Goal: Information Seeking & Learning: Learn about a topic

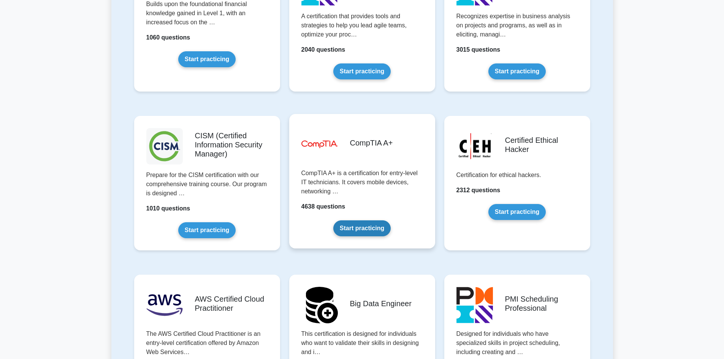
scroll to position [1065, 0]
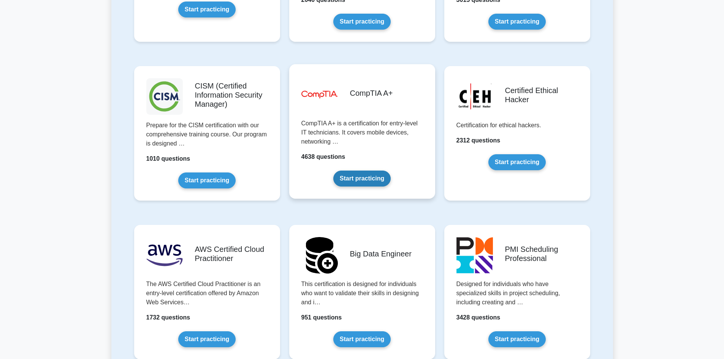
click at [360, 177] on link "Start practicing" at bounding box center [362, 179] width 57 height 16
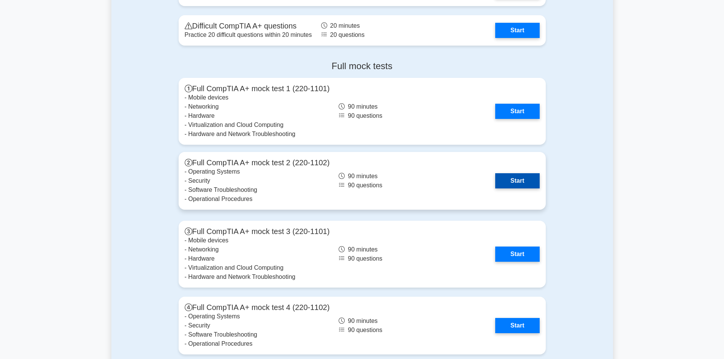
scroll to position [1597, 0]
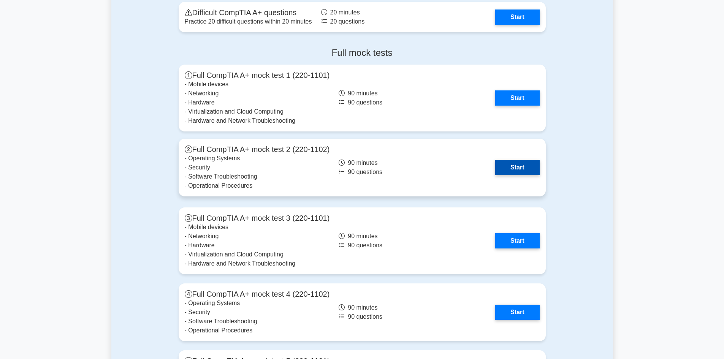
click at [518, 169] on link "Start" at bounding box center [517, 167] width 44 height 15
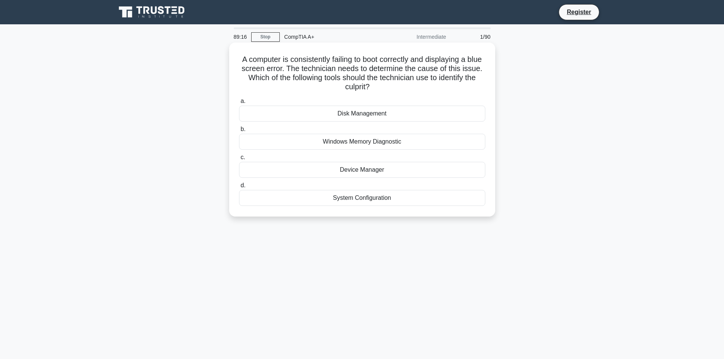
drag, startPoint x: 246, startPoint y: 58, endPoint x: 380, endPoint y: 84, distance: 136.1
click at [380, 84] on h5 "A computer is consistently failing to boot correctly and displaying a blue scre…" at bounding box center [362, 73] width 248 height 37
click at [249, 161] on label "c. Device Manager" at bounding box center [362, 165] width 246 height 25
click at [239, 160] on input "c. Device Manager" at bounding box center [239, 157] width 0 height 5
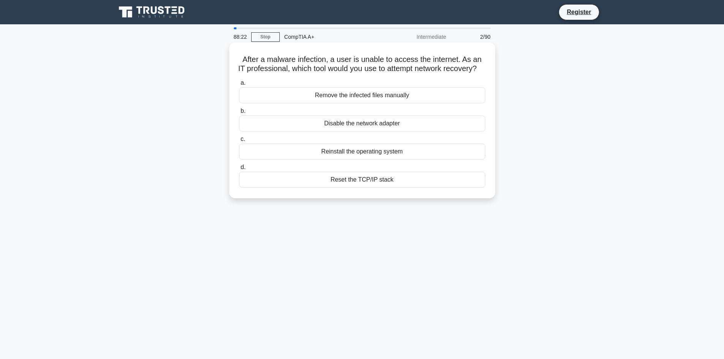
click at [368, 103] on div "Remove the infected files manually" at bounding box center [362, 95] width 246 height 16
click at [239, 86] on input "a. Remove the infected files manually" at bounding box center [239, 83] width 0 height 5
click at [391, 96] on div "Uninstall the current driver and install the driver from the manufacturer's web…" at bounding box center [362, 95] width 246 height 16
click at [239, 86] on input "a. Uninstall the current driver and install the driver from the manufacturer's …" at bounding box center [239, 83] width 0 height 5
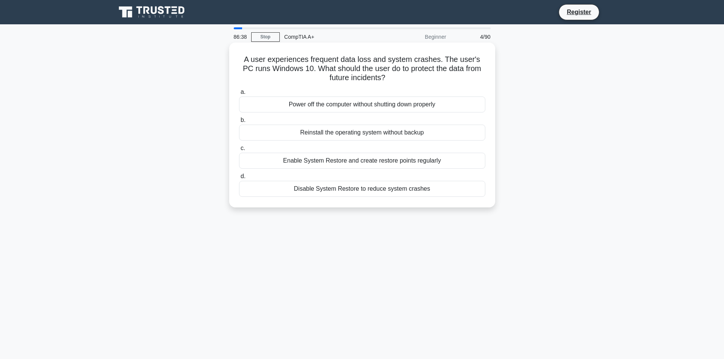
click at [399, 162] on div "Enable System Restore and create restore points regularly" at bounding box center [362, 161] width 246 height 16
click at [239, 151] on input "c. Enable System Restore and create restore points regularly" at bounding box center [239, 148] width 0 height 5
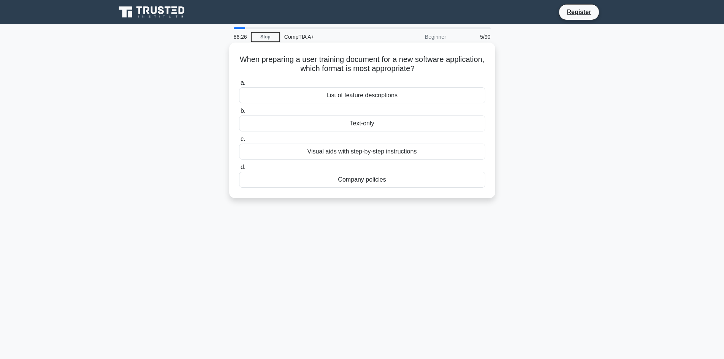
click at [364, 182] on div "Company policies" at bounding box center [362, 180] width 246 height 16
click at [239, 170] on input "d. Company policies" at bounding box center [239, 167] width 0 height 5
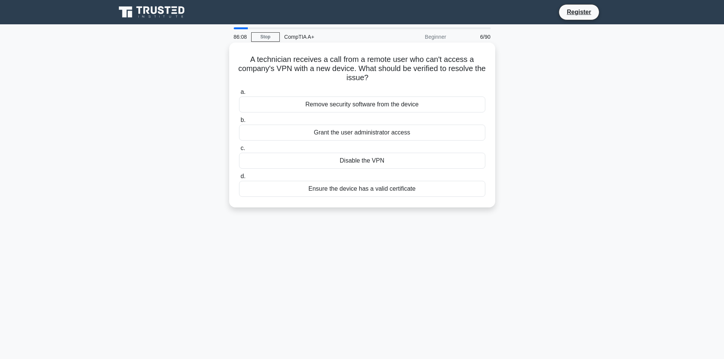
click at [348, 188] on div "Ensure the device has a valid certificate" at bounding box center [362, 189] width 246 height 16
click at [239, 179] on input "d. Ensure the device has a valid certificate" at bounding box center [239, 176] width 0 height 5
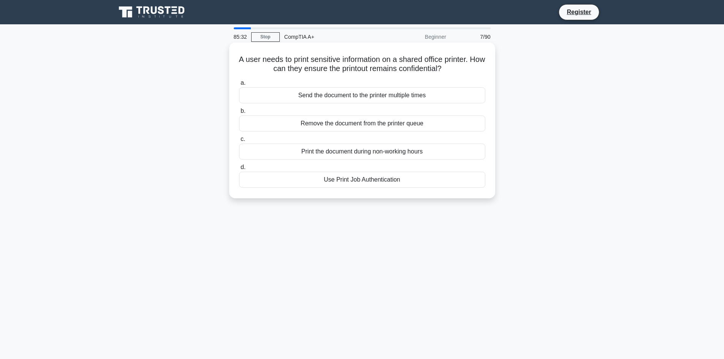
click at [336, 180] on div "Use Print Job Authentication" at bounding box center [362, 180] width 246 height 16
click at [239, 170] on input "d. Use Print Job Authentication" at bounding box center [239, 167] width 0 height 5
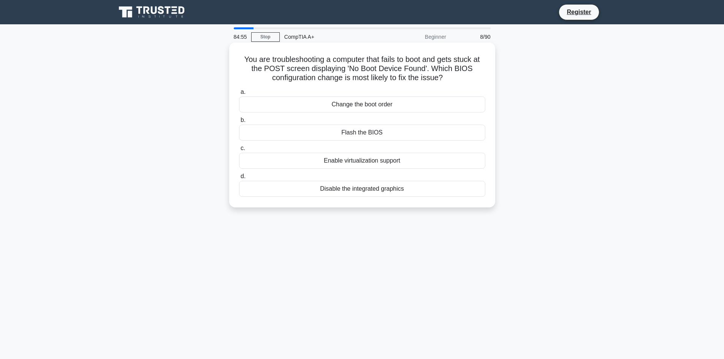
click at [363, 135] on div "Flash the BIOS" at bounding box center [362, 133] width 246 height 16
click at [239, 123] on input "b. Flash the BIOS" at bounding box center [239, 120] width 0 height 5
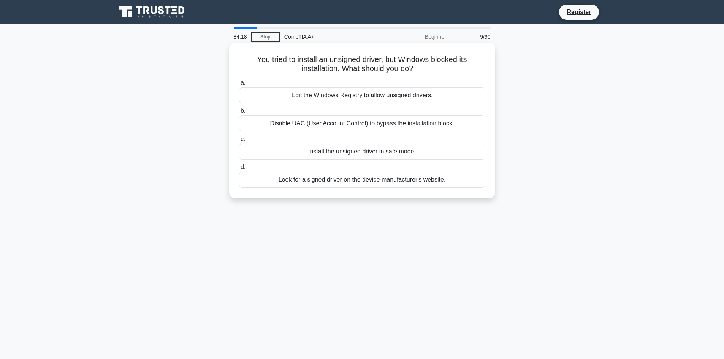
click at [348, 181] on div "Look for a signed driver on the device manufacturer's website." at bounding box center [362, 180] width 246 height 16
click at [239, 170] on input "d. Look for a signed driver on the device manufacturer's website." at bounding box center [239, 167] width 0 height 5
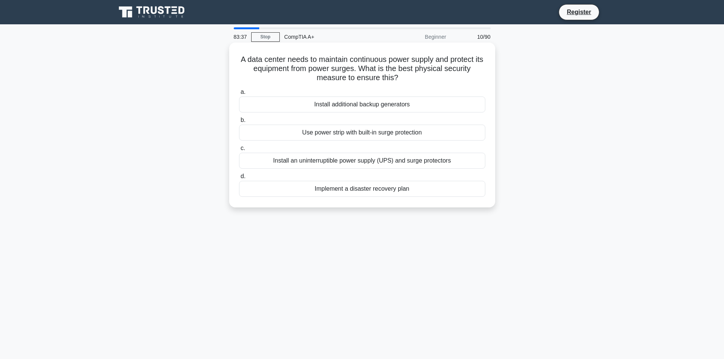
click at [381, 164] on div "Install an uninterruptible power supply (UPS) and surge protectors" at bounding box center [362, 161] width 246 height 16
click at [239, 151] on input "c. Install an uninterruptible power supply (UPS) and surge protectors" at bounding box center [239, 148] width 0 height 5
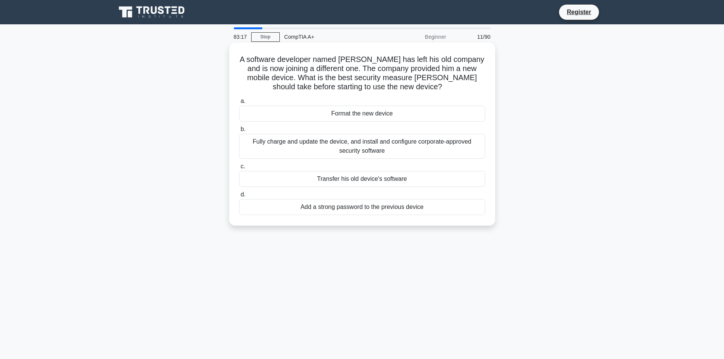
click at [386, 147] on div "Fully charge and update the device, and install and configure corporate-approve…" at bounding box center [362, 146] width 246 height 25
click at [239, 132] on input "b. Fully charge and update the device, and install and configure corporate-appr…" at bounding box center [239, 129] width 0 height 5
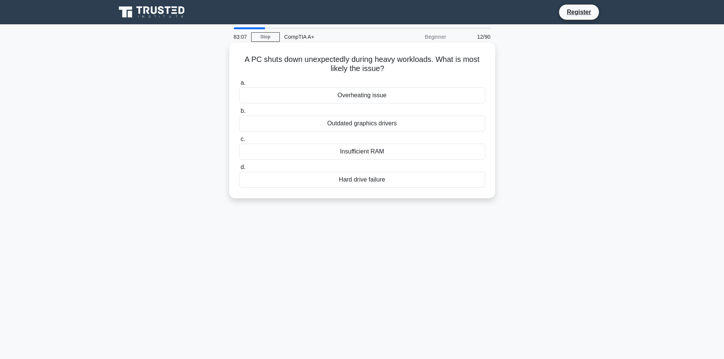
click at [378, 98] on div "Overheating issue" at bounding box center [362, 95] width 246 height 16
click at [239, 86] on input "a. Overheating issue" at bounding box center [239, 83] width 0 height 5
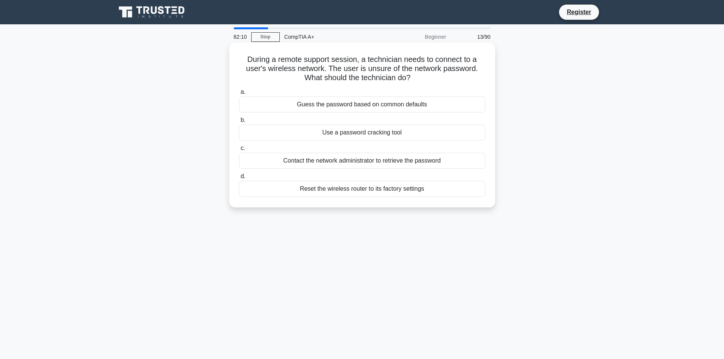
click at [361, 164] on div "Contact the network administrator to retrieve the password" at bounding box center [362, 161] width 246 height 16
click at [239, 151] on input "c. Contact the network administrator to retrieve the password" at bounding box center [239, 148] width 0 height 5
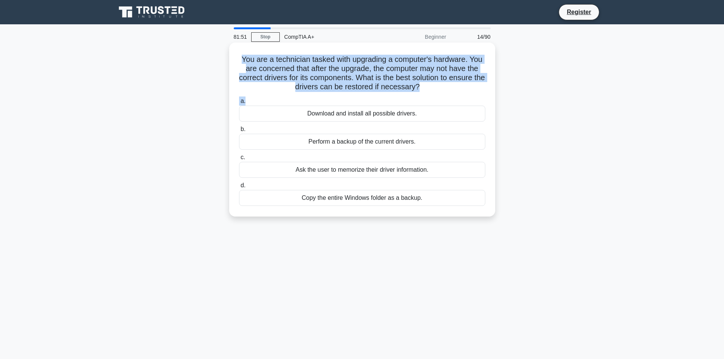
drag, startPoint x: 240, startPoint y: 56, endPoint x: 414, endPoint y: 92, distance: 178.0
click at [432, 98] on div "You are a technician tasked with upgrading a computer's hardware. You are conce…" at bounding box center [362, 130] width 260 height 168
copy div "You are a technician tasked with upgrading a computer's hardware. You are conce…"
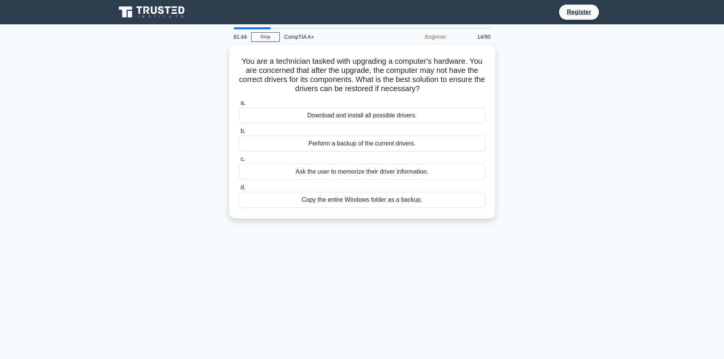
click at [170, 110] on div "You are a technician tasked with upgrading a computer's hardware. You are conce…" at bounding box center [362, 135] width 502 height 183
click at [354, 116] on div "Download and install all possible drivers." at bounding box center [362, 114] width 246 height 16
click at [239, 104] on input "a. Download and install all possible drivers." at bounding box center [239, 101] width 0 height 5
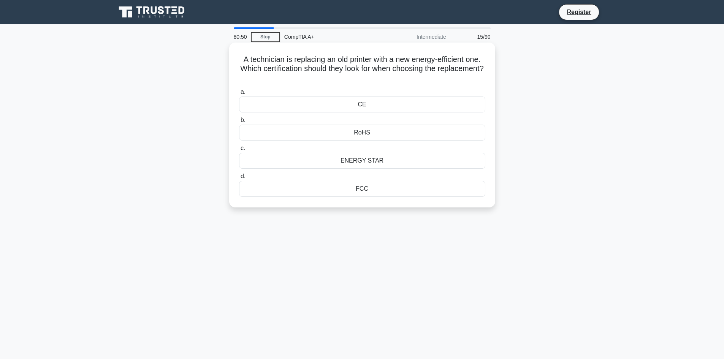
click at [372, 161] on div "ENERGY STAR" at bounding box center [362, 161] width 246 height 16
click at [239, 151] on input "c. ENERGY STAR" at bounding box center [239, 148] width 0 height 5
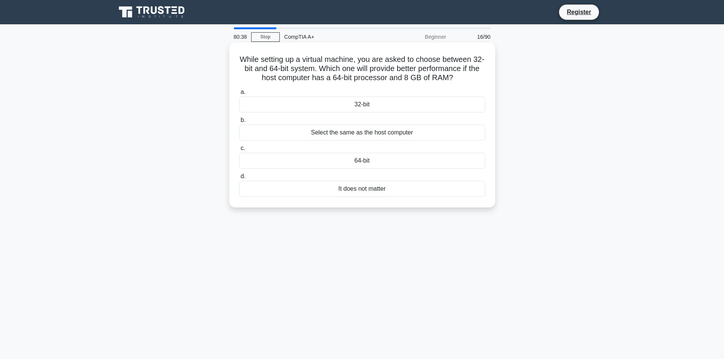
click at [368, 158] on div "64-bit" at bounding box center [362, 161] width 246 height 16
click at [361, 162] on div "64-bit" at bounding box center [362, 161] width 246 height 16
click at [239, 151] on input "c. 64-bit" at bounding box center [239, 148] width 0 height 5
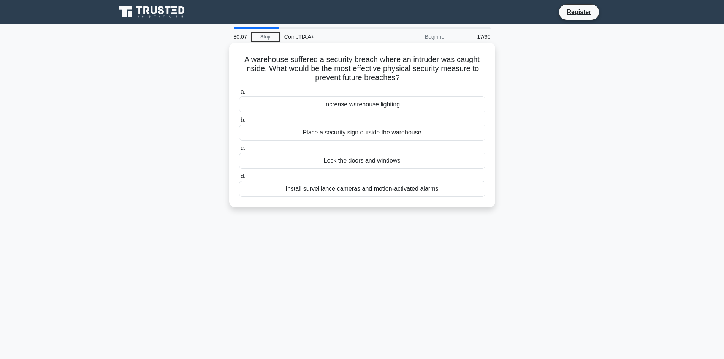
click at [332, 190] on div "Install surveillance cameras and motion-activated alarms" at bounding box center [362, 189] width 246 height 16
click at [239, 179] on input "d. Install surveillance cameras and motion-activated alarms" at bounding box center [239, 176] width 0 height 5
click at [350, 134] on div "Create scheduled patch compliance reports" at bounding box center [362, 133] width 246 height 16
click at [239, 123] on input "b. Create scheduled patch compliance reports" at bounding box center [239, 120] width 0 height 5
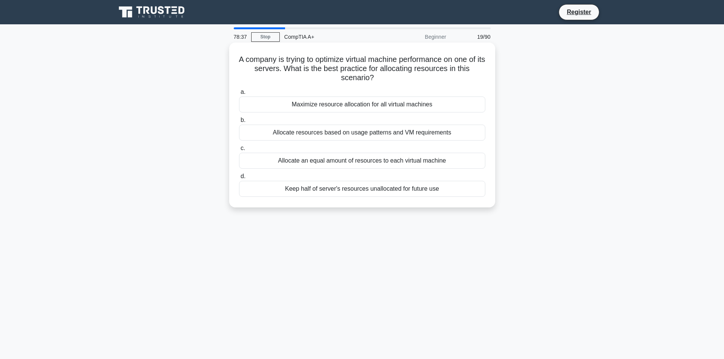
click at [368, 102] on div "Maximize resource allocation for all virtual machines" at bounding box center [362, 105] width 246 height 16
click at [239, 95] on input "a. Maximize resource allocation for all virtual machines" at bounding box center [239, 92] width 0 height 5
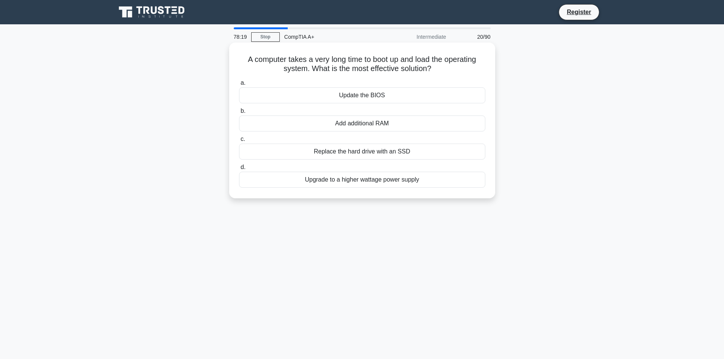
click at [371, 152] on div "Replace the hard drive with an SSD" at bounding box center [362, 152] width 246 height 16
click at [239, 142] on input "c. Replace the hard drive with an SSD" at bounding box center [239, 139] width 0 height 5
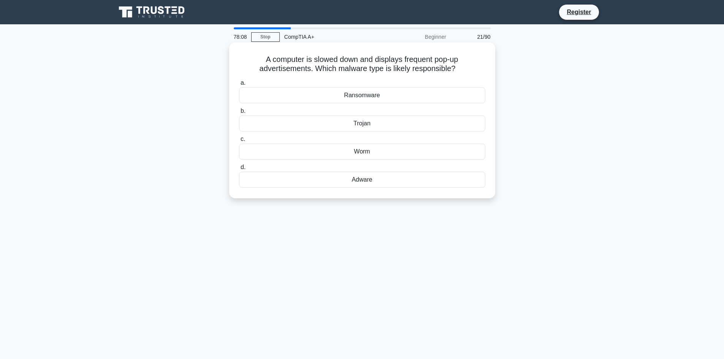
click at [362, 181] on div "Adware" at bounding box center [362, 180] width 246 height 16
click at [239, 170] on input "d. Adware" at bounding box center [239, 167] width 0 height 5
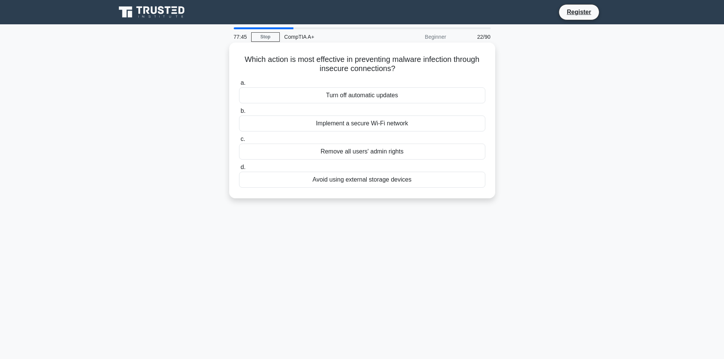
click at [363, 125] on div "Implement a secure Wi-Fi network" at bounding box center [362, 124] width 246 height 16
click at [239, 114] on input "b. Implement a secure Wi-Fi network" at bounding box center [239, 111] width 0 height 5
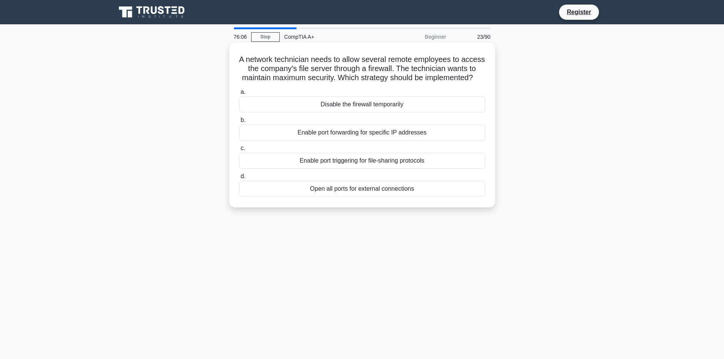
click at [378, 140] on div "Enable port forwarding for specific IP addresses" at bounding box center [362, 133] width 246 height 16
click at [239, 123] on input "b. Enable port forwarding for specific IP addresses" at bounding box center [239, 120] width 0 height 5
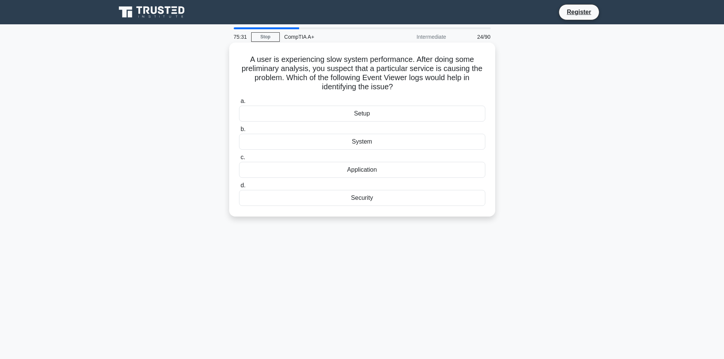
drag, startPoint x: 248, startPoint y: 59, endPoint x: 422, endPoint y: 83, distance: 175.8
click at [422, 83] on h5 "A user is experiencing slow system performance. After doing some preliminary an…" at bounding box center [362, 73] width 248 height 37
copy h5 "A user is experiencing slow system performance. After doing some preliminary an…"
click at [156, 96] on div "A user is experiencing slow system performance. After doing some preliminary an…" at bounding box center [362, 135] width 502 height 183
drag, startPoint x: 245, startPoint y: 57, endPoint x: 400, endPoint y: 199, distance: 210.5
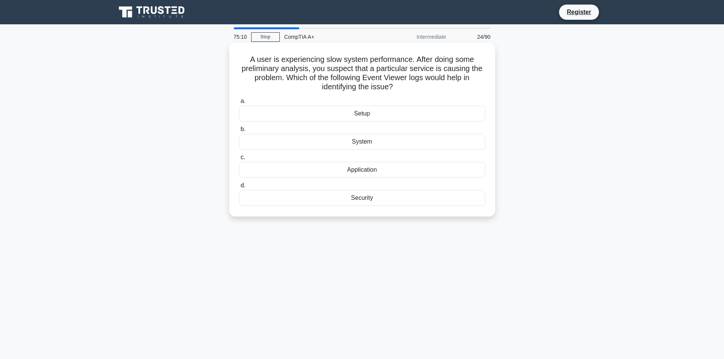
click at [400, 199] on div "A user is experiencing slow system performance. After doing some preliminary an…" at bounding box center [362, 130] width 260 height 168
copy div "A user is experiencing slow system performance. After doing some preliminary an…"
click at [392, 139] on div "System" at bounding box center [362, 142] width 246 height 16
click at [239, 132] on input "b. System" at bounding box center [239, 129] width 0 height 5
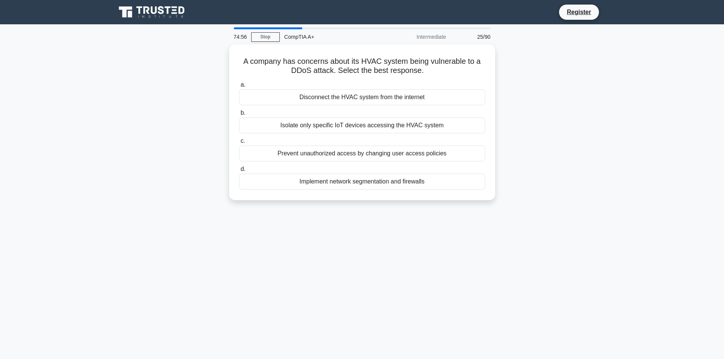
drag, startPoint x: 243, startPoint y: 59, endPoint x: 457, endPoint y: 223, distance: 269.9
click at [457, 223] on div "74:56 Stop CompTIA A+ Intermediate 25/90 A company has concerns about its HVAC …" at bounding box center [362, 217] width 502 height 380
copy div "A company has concerns about its HVAC system being vulnerable to a DDoS attack.…"
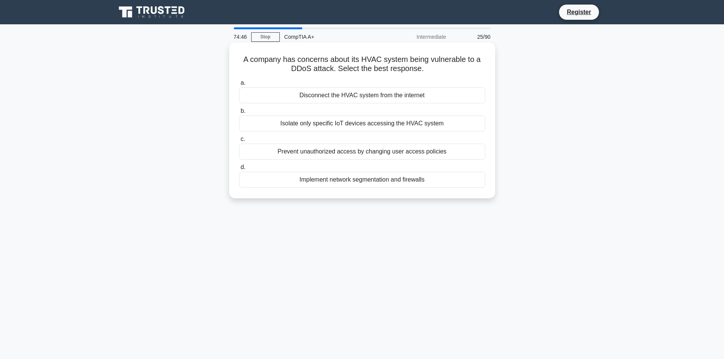
click at [276, 180] on div "Implement network segmentation and firewalls" at bounding box center [362, 180] width 246 height 16
click at [239, 170] on input "d. Implement network segmentation and firewalls" at bounding box center [239, 167] width 0 height 5
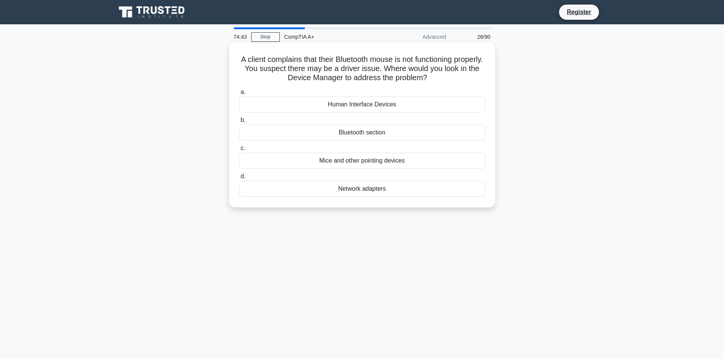
drag, startPoint x: 252, startPoint y: 56, endPoint x: 386, endPoint y: 193, distance: 191.7
click at [386, 193] on div "A client complains that their Bluetooth mouse is not functioning properly. You …" at bounding box center [362, 125] width 260 height 159
copy div "A client complains that their Bluetooth mouse is not functioning properly. You …"
click at [152, 134] on div "A client complains that their Bluetooth mouse is not functioning properly. You …" at bounding box center [362, 131] width 502 height 174
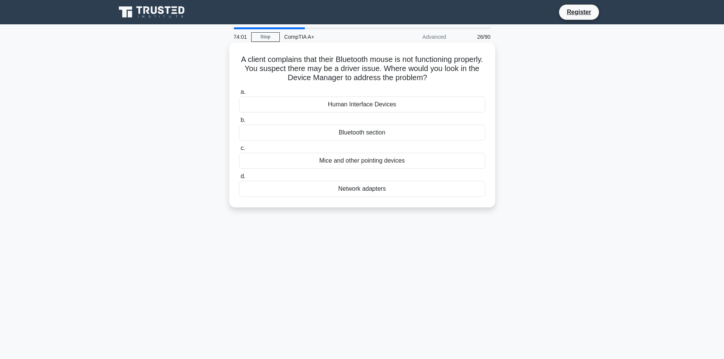
click at [363, 190] on div "Network adapters" at bounding box center [362, 189] width 246 height 16
click at [239, 179] on input "d. Network adapters" at bounding box center [239, 176] width 0 height 5
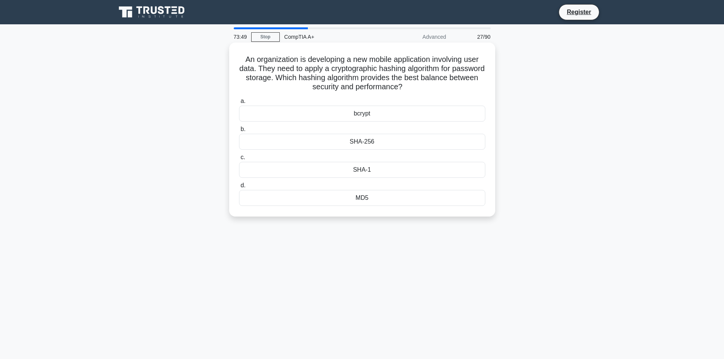
click at [351, 139] on div "SHA-256" at bounding box center [362, 142] width 246 height 16
click at [239, 132] on input "b. SHA-256" at bounding box center [239, 129] width 0 height 5
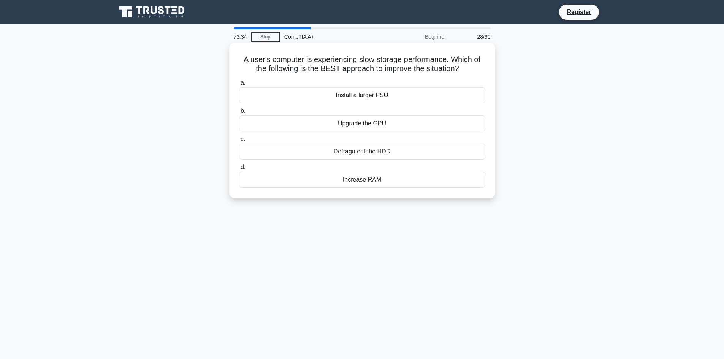
click at [357, 180] on div "Increase RAM" at bounding box center [362, 180] width 246 height 16
click at [239, 170] on input "d. Increase RAM" at bounding box center [239, 167] width 0 height 5
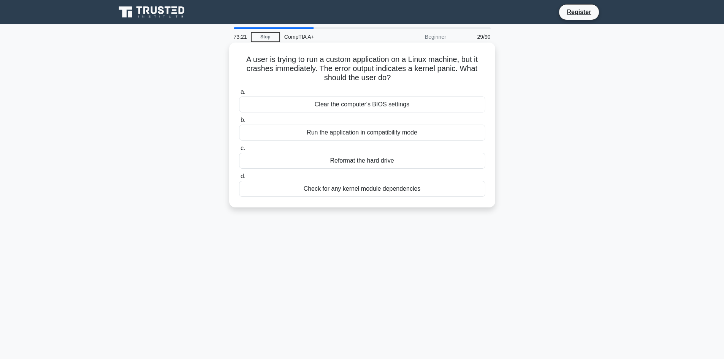
click at [364, 191] on div "Check for any kernel module dependencies" at bounding box center [362, 189] width 246 height 16
click at [239, 179] on input "d. Check for any kernel module dependencies" at bounding box center [239, 176] width 0 height 5
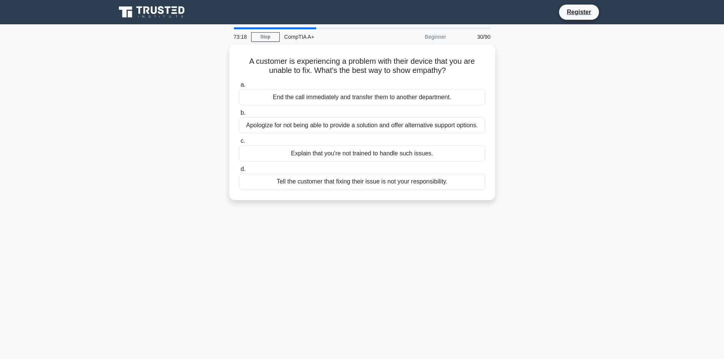
drag, startPoint x: 252, startPoint y: 59, endPoint x: 489, endPoint y: 202, distance: 276.7
click at [489, 202] on div "A customer is experiencing a problem with their device that you are unable to f…" at bounding box center [362, 126] width 502 height 165
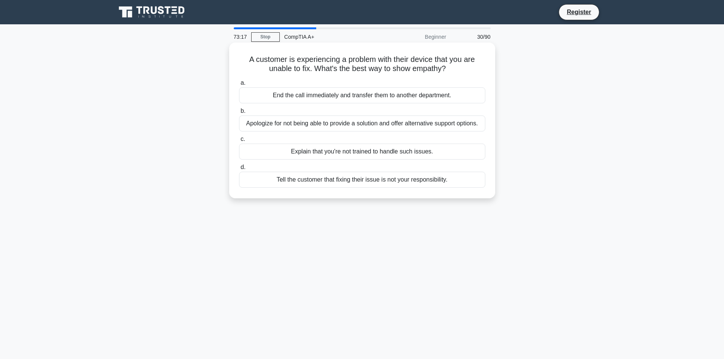
copy div "customer is experiencing a problem with their device that you are unable to fix…"
click at [276, 125] on div "Apologize for not being able to provide a solution and offer alternative suppor…" at bounding box center [362, 124] width 246 height 16
click at [239, 114] on input "b. Apologize for not being able to provide a solution and offer alternative sup…" at bounding box center [239, 111] width 0 height 5
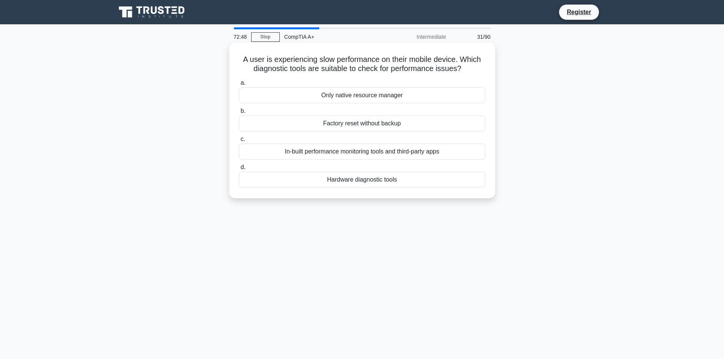
click at [341, 182] on div "Hardware diagnostic tools" at bounding box center [362, 180] width 246 height 16
click at [239, 170] on input "d. Hardware diagnostic tools" at bounding box center [239, 167] width 0 height 5
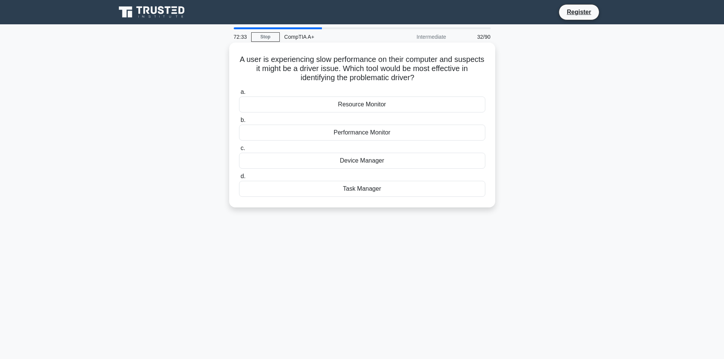
drag, startPoint x: 253, startPoint y: 56, endPoint x: 432, endPoint y: 195, distance: 226.7
click at [432, 195] on div "A user is experiencing slow performance on their computer and suspects it might…" at bounding box center [362, 125] width 260 height 159
drag, startPoint x: 405, startPoint y: 179, endPoint x: 400, endPoint y: 176, distance: 6.3
copy div "A user is experiencing slow performance on their computer and suspects it might…"
click at [359, 162] on div "Device Manager" at bounding box center [362, 161] width 246 height 16
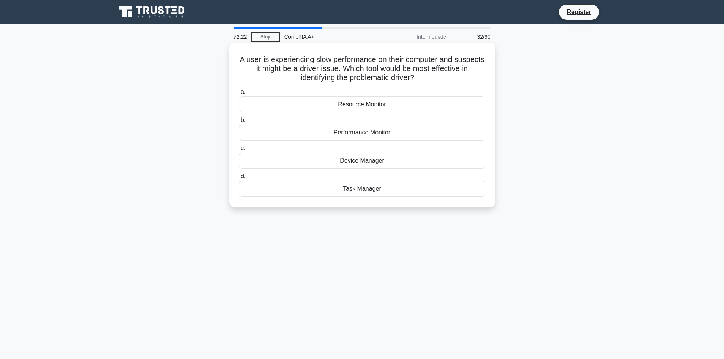
click at [239, 151] on input "c. Device Manager" at bounding box center [239, 148] width 0 height 5
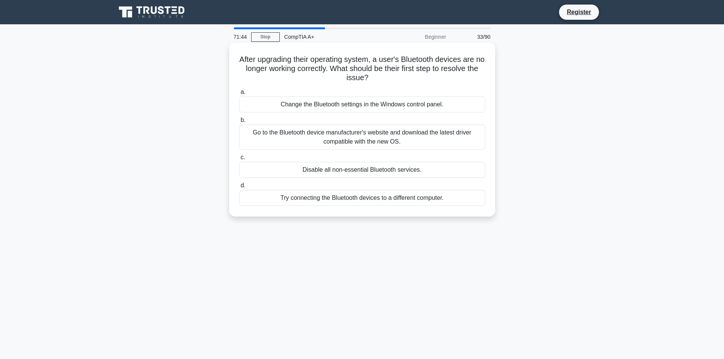
click at [378, 140] on div "Go to the Bluetooth device manufacturer's website and download the latest drive…" at bounding box center [362, 137] width 246 height 25
click at [239, 123] on input "b. Go to the Bluetooth device manufacturer's website and download the latest dr…" at bounding box center [239, 120] width 0 height 5
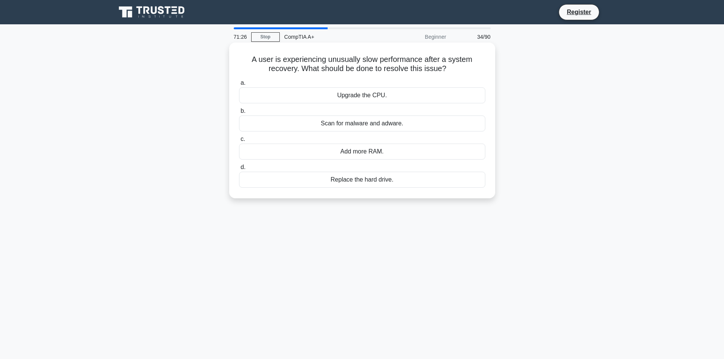
click at [372, 121] on div "Scan for malware and adware." at bounding box center [362, 124] width 246 height 16
click at [239, 114] on input "b. Scan for malware and adware." at bounding box center [239, 111] width 0 height 5
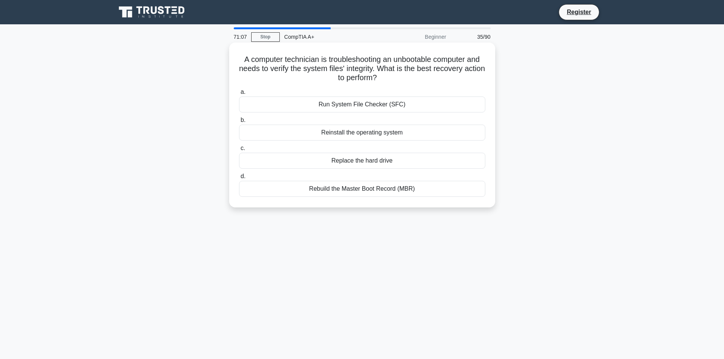
drag, startPoint x: 308, startPoint y: 105, endPoint x: 298, endPoint y: 145, distance: 41.9
click at [486, 189] on div "A computer technician is troubleshooting an unbootable computer and needs to ve…" at bounding box center [362, 125] width 260 height 159
copy div "A computer technician is troubleshooting an unbootable computer and needs to ve…"
click at [663, 66] on main "71:04 Stop CompTIA A+ Beginner 35/90 A computer technician is troubleshooting a…" at bounding box center [362, 217] width 724 height 386
click at [365, 102] on div "Run System File Checker (SFC)" at bounding box center [362, 105] width 246 height 16
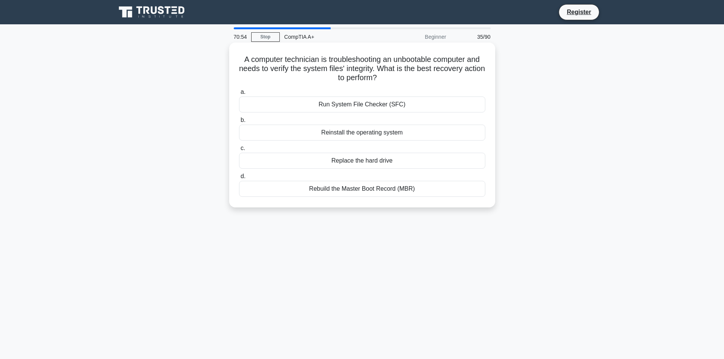
click at [239, 95] on input "a. Run System File Checker (SFC)" at bounding box center [239, 92] width 0 height 5
drag, startPoint x: 241, startPoint y: 57, endPoint x: 477, endPoint y: 207, distance: 279.8
click at [477, 207] on div "A user is experiencing slow system performance after installing a new software.…" at bounding box center [362, 125] width 266 height 165
copy div "A user is experiencing slow system performance after installing a new software.…"
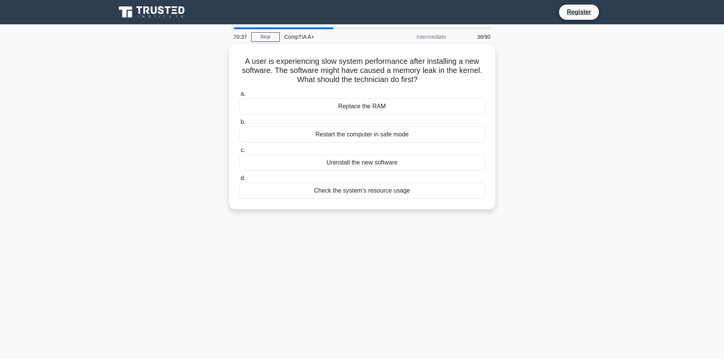
click at [151, 69] on div "A user is experiencing slow system performance after installing a new software.…" at bounding box center [362, 131] width 502 height 174
click at [348, 189] on div "Check the system's resource usage" at bounding box center [362, 189] width 246 height 16
click at [239, 179] on input "d. Check the system's resource usage" at bounding box center [239, 176] width 0 height 5
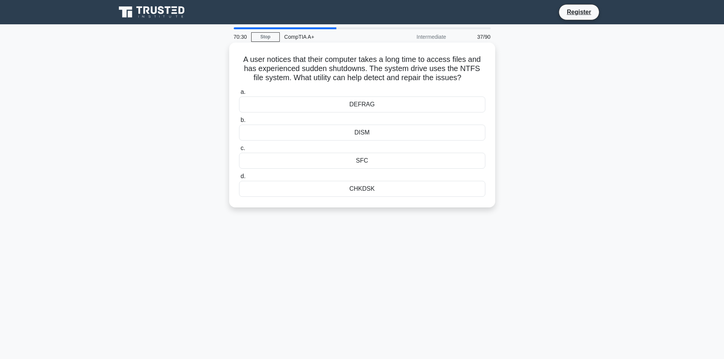
drag, startPoint x: 240, startPoint y: 57, endPoint x: 389, endPoint y: 198, distance: 205.2
click at [389, 198] on div "A user notices that their computer takes a long time to access files and has ex…" at bounding box center [362, 125] width 260 height 159
copy div "A user notices that their computer takes a long time to access files and has ex…"
click at [659, 171] on main "70:20 Stop CompTIA A+ Intermediate 37/90 A user notices that their computer tak…" at bounding box center [362, 217] width 724 height 386
click at [375, 187] on div "CHKDSK" at bounding box center [362, 189] width 246 height 16
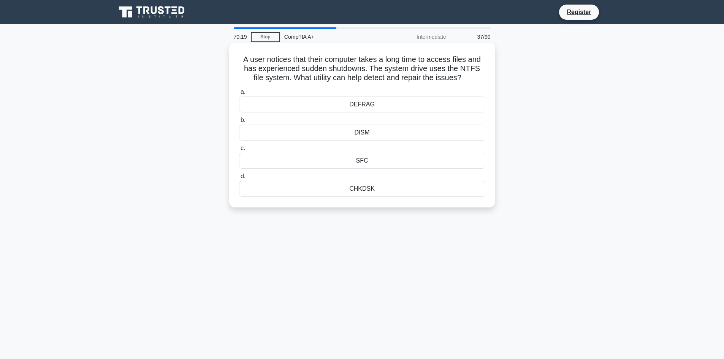
click at [239, 179] on input "d. CHKDSK" at bounding box center [239, 176] width 0 height 5
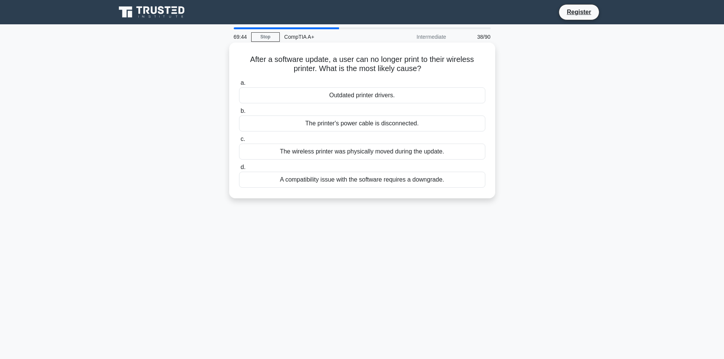
click at [366, 96] on div "Outdated printer drivers." at bounding box center [362, 95] width 246 height 16
click at [239, 86] on input "a. Outdated printer drivers." at bounding box center [239, 83] width 0 height 5
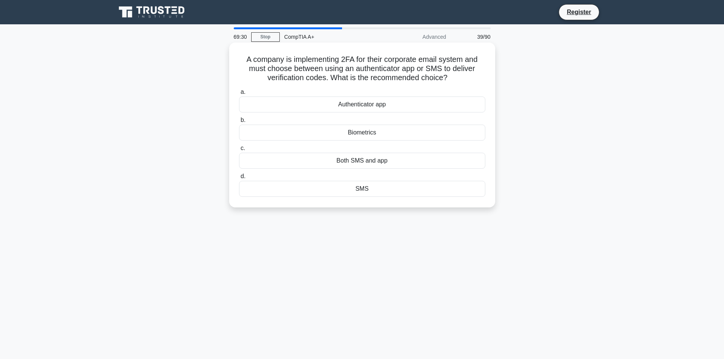
click at [373, 105] on div "Authenticator app" at bounding box center [362, 105] width 246 height 16
click at [239, 95] on input "a. Authenticator app" at bounding box center [239, 92] width 0 height 5
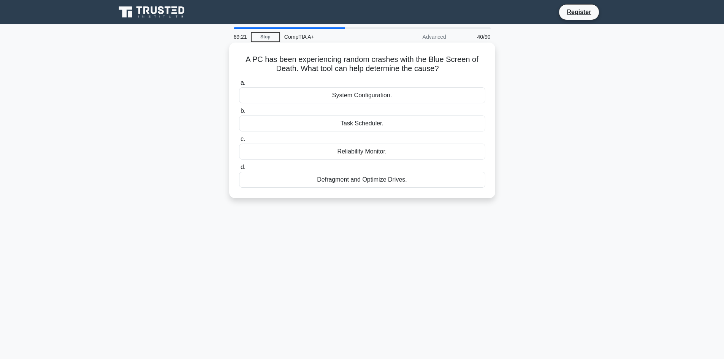
click at [364, 180] on div "Defragment and Optimize Drives." at bounding box center [362, 180] width 246 height 16
click at [239, 170] on input "d. Defragment and Optimize Drives." at bounding box center [239, 167] width 0 height 5
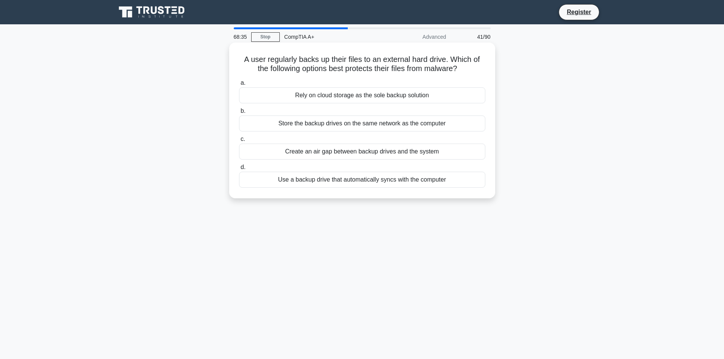
click at [308, 148] on div "Create an air gap between backup drives and the system" at bounding box center [362, 152] width 246 height 16
click at [239, 142] on input "c. Create an air gap between backup drives and the system" at bounding box center [239, 139] width 0 height 5
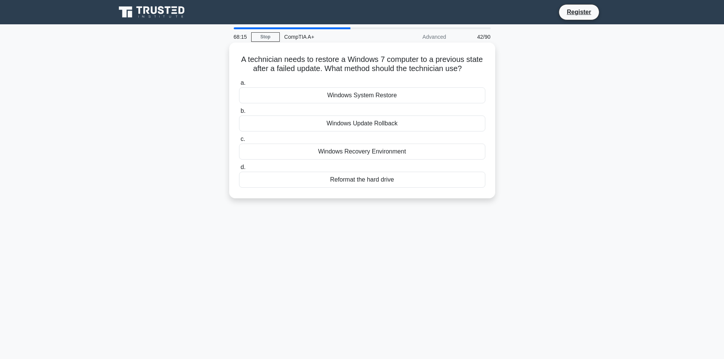
click at [373, 124] on div "Windows Update Rollback" at bounding box center [362, 124] width 246 height 16
click at [239, 114] on input "b. Windows Update Rollback" at bounding box center [239, 111] width 0 height 5
click at [380, 95] on div "Change the user's password right away" at bounding box center [362, 95] width 246 height 16
click at [239, 86] on input "a. Change the user's password right away" at bounding box center [239, 83] width 0 height 5
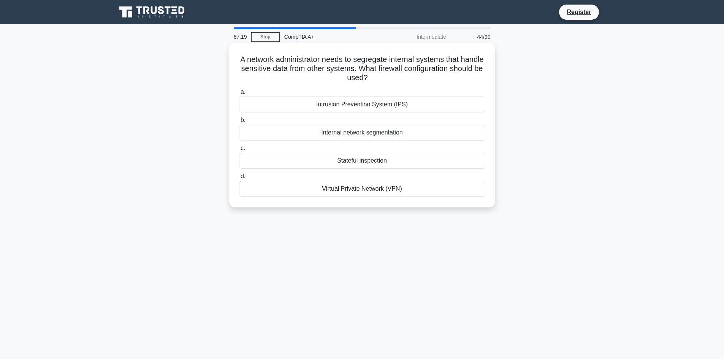
click at [356, 106] on div "Intrusion Prevention System (IPS)" at bounding box center [362, 105] width 246 height 16
click at [239, 95] on input "a. Intrusion Prevention System (IPS)" at bounding box center [239, 92] width 0 height 5
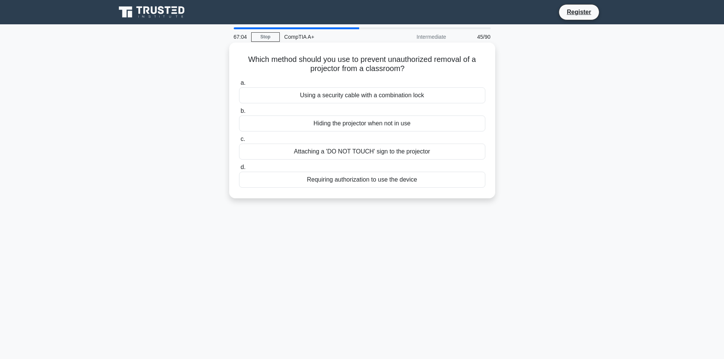
click at [367, 179] on div "Requiring authorization to use the device" at bounding box center [362, 180] width 246 height 16
click at [239, 170] on input "d. Requiring authorization to use the device" at bounding box center [239, 167] width 0 height 5
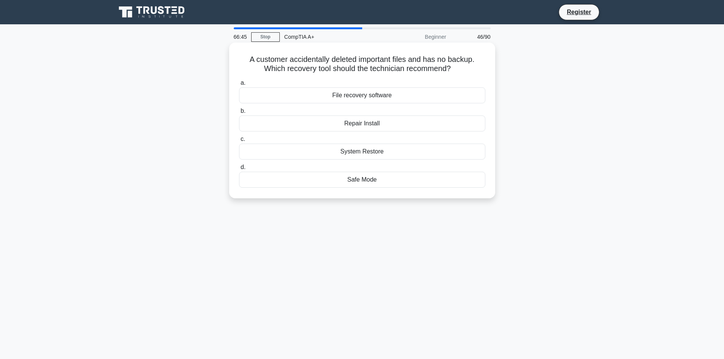
click at [365, 98] on div "File recovery software" at bounding box center [362, 95] width 246 height 16
click at [239, 86] on input "a. File recovery software" at bounding box center [239, 83] width 0 height 5
click at [360, 153] on div "Restore from a backup" at bounding box center [362, 152] width 246 height 16
click at [239, 142] on input "c. Restore from a backup" at bounding box center [239, 139] width 0 height 5
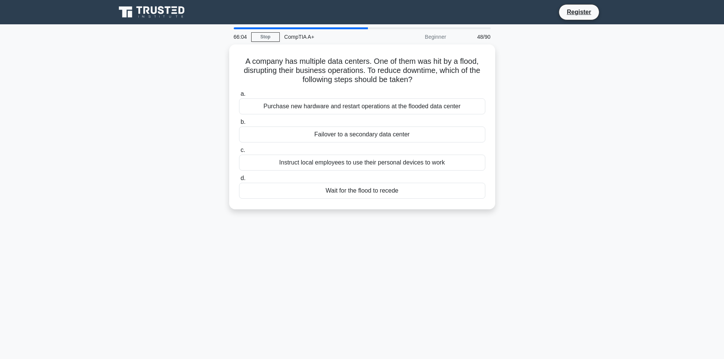
drag, startPoint x: 241, startPoint y: 56, endPoint x: 447, endPoint y: 226, distance: 266.9
click at [447, 226] on div "66:04 Stop CompTIA A+ Beginner 48/90 A company has multiple data centers. One o…" at bounding box center [362, 217] width 502 height 380
click at [99, 65] on main "66:02 Stop CompTIA A+ Beginner 48/90 A company has multiple data centers. One o…" at bounding box center [362, 217] width 724 height 386
click at [82, 101] on main "66:02 Stop CompTIA A+ Beginner 48/90 A company has multiple data centers. One o…" at bounding box center [362, 217] width 724 height 386
drag, startPoint x: 49, startPoint y: 129, endPoint x: 116, endPoint y: 136, distance: 68.1
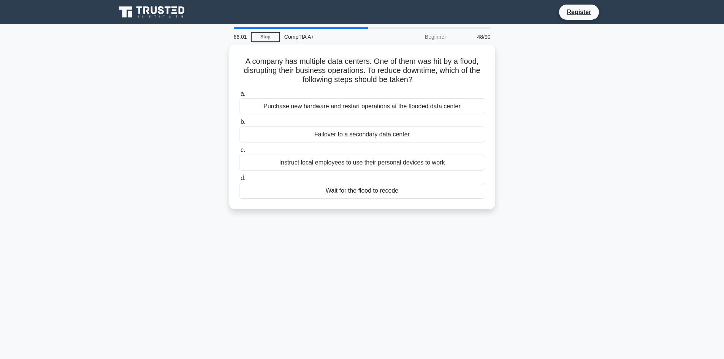
click at [48, 129] on main "66:01 Stop CompTIA A+ Beginner 48/90 A company has multiple data centers. One o…" at bounding box center [362, 217] width 724 height 386
click at [656, 165] on main "66:00 Stop CompTIA A+ Beginner 48/90 A company has multiple data centers. One o…" at bounding box center [362, 217] width 724 height 386
click at [633, 167] on main "65:59 Stop CompTIA A+ Beginner 48/90 A company has multiple data centers. One o…" at bounding box center [362, 217] width 724 height 386
click at [619, 167] on main "65:58 Stop CompTIA A+ Beginner 48/90 A company has multiple data centers. One o…" at bounding box center [362, 217] width 724 height 386
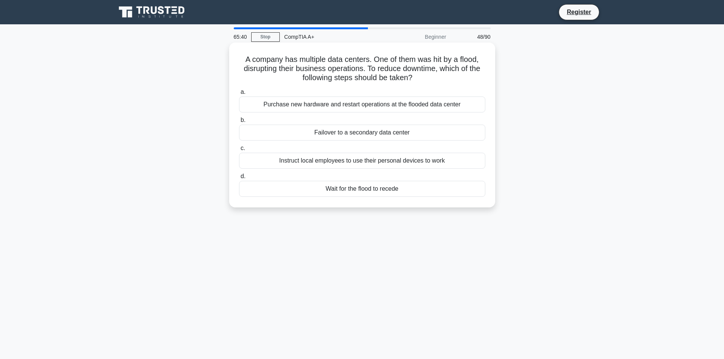
click at [369, 132] on div "Failover to a secondary data center" at bounding box center [362, 133] width 246 height 16
click at [239, 123] on input "b. Failover to a secondary data center" at bounding box center [239, 120] width 0 height 5
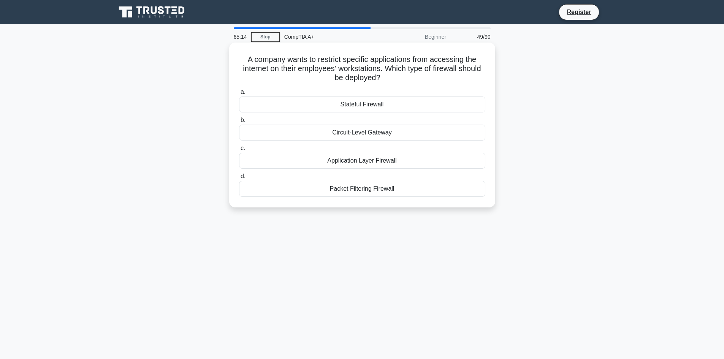
click at [354, 160] on div "Application Layer Firewall" at bounding box center [362, 161] width 246 height 16
click at [239, 151] on input "c. Application Layer Firewall" at bounding box center [239, 148] width 0 height 5
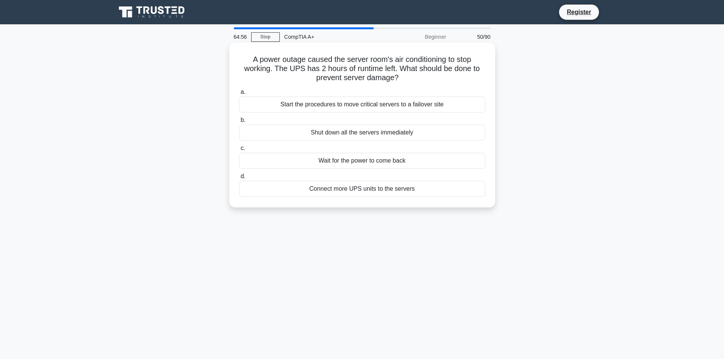
drag, startPoint x: 248, startPoint y: 54, endPoint x: 441, endPoint y: 200, distance: 242.4
click at [441, 200] on div "A power outage caused the server room's air conditioning to stop working. The U…" at bounding box center [362, 125] width 260 height 159
click at [418, 175] on label "d. Connect more UPS units to the servers" at bounding box center [362, 184] width 246 height 25
click at [239, 175] on input "d. Connect more UPS units to the servers" at bounding box center [239, 176] width 0 height 5
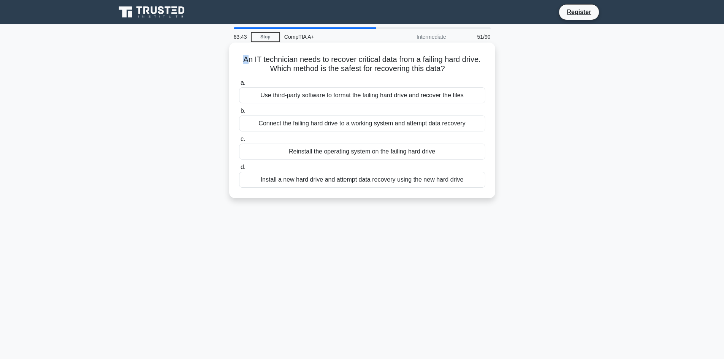
drag, startPoint x: 238, startPoint y: 57, endPoint x: 243, endPoint y: 57, distance: 5.0
click at [243, 57] on h5 "An IT technician needs to recover critical data from a failing hard drive. Whic…" at bounding box center [362, 64] width 248 height 19
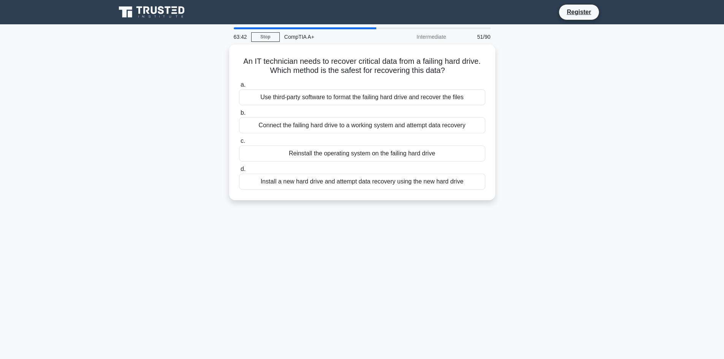
click at [148, 79] on div "An IT technician needs to recover critical data from a failing hard drive. Whic…" at bounding box center [362, 126] width 502 height 165
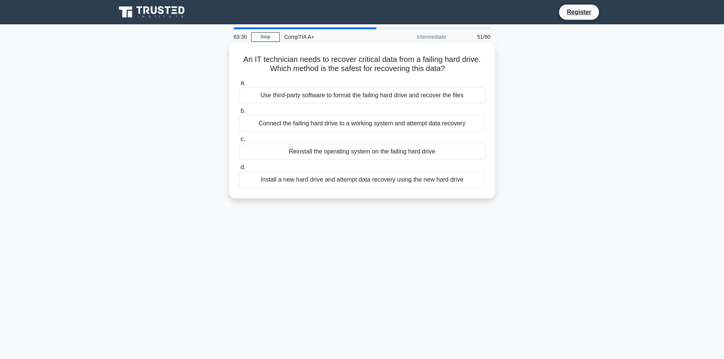
click at [354, 183] on div "Install a new hard drive and attempt data recovery using the new hard drive" at bounding box center [362, 180] width 246 height 16
click at [239, 170] on input "d. Install a new hard drive and attempt data recovery using the new hard drive" at bounding box center [239, 167] width 0 height 5
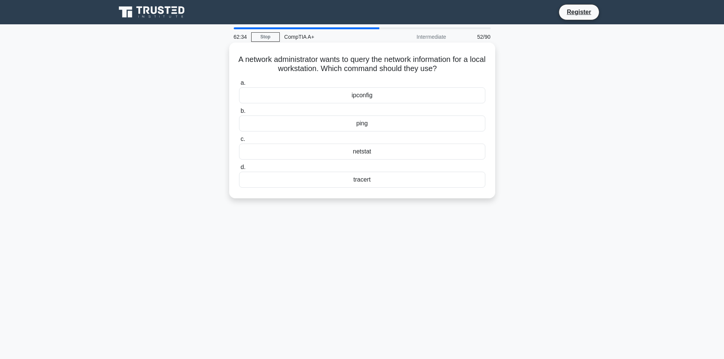
click at [361, 94] on div "ipconfig" at bounding box center [362, 95] width 246 height 16
click at [239, 86] on input "a. ipconfig" at bounding box center [239, 83] width 0 height 5
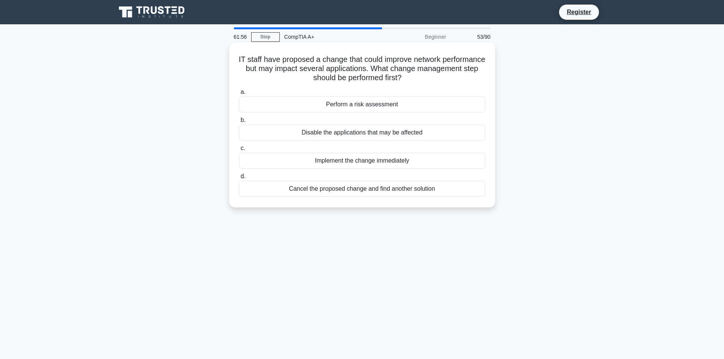
click at [337, 189] on div "Cancel the proposed change and find another solution" at bounding box center [362, 189] width 246 height 16
click at [239, 179] on input "d. Cancel the proposed change and find another solution" at bounding box center [239, 176] width 0 height 5
click at [384, 191] on div "Download the correct driver from the manufacturer's website" at bounding box center [362, 189] width 246 height 16
click at [239, 179] on input "d. Download the correct driver from the manufacturer's website" at bounding box center [239, 176] width 0 height 5
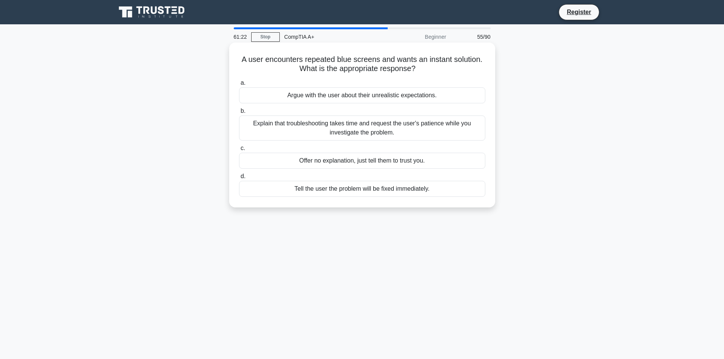
click at [406, 130] on div "Explain that troubleshooting takes time and request the user's patience while y…" at bounding box center [362, 128] width 246 height 25
click at [239, 114] on input "b. Explain that troubleshooting takes time and request the user's patience whil…" at bounding box center [239, 111] width 0 height 5
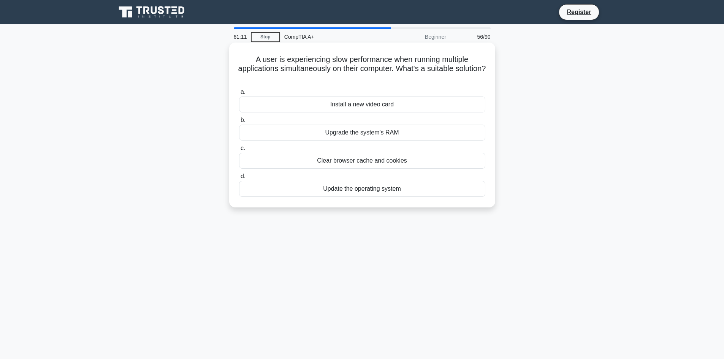
click at [340, 162] on div "Clear browser cache and cookies" at bounding box center [362, 161] width 246 height 16
click at [239, 151] on input "c. Clear browser cache and cookies" at bounding box center [239, 148] width 0 height 5
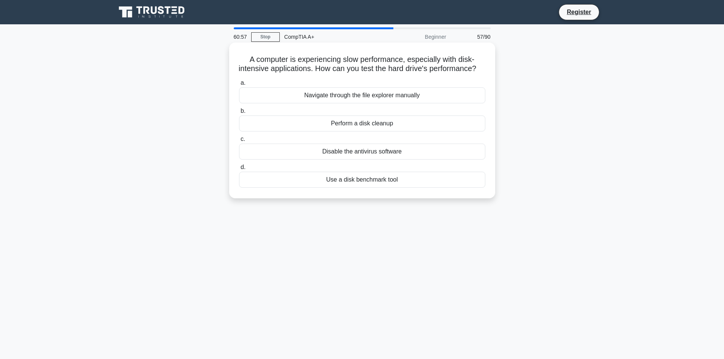
click at [368, 187] on div "Use a disk benchmark tool" at bounding box center [362, 180] width 246 height 16
click at [239, 170] on input "d. Use a disk benchmark tool" at bounding box center [239, 167] width 0 height 5
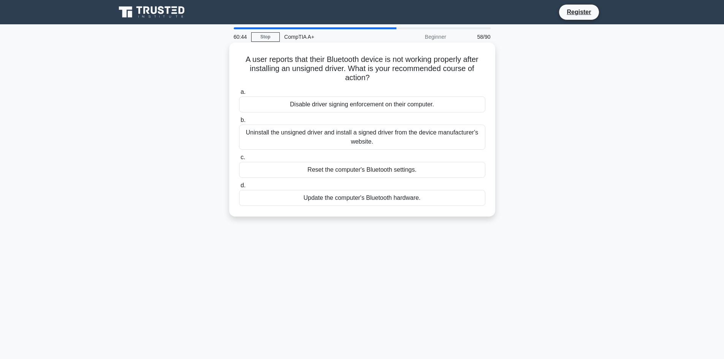
click at [392, 139] on div "Uninstall the unsigned driver and install a signed driver from the device manuf…" at bounding box center [362, 137] width 246 height 25
click at [239, 123] on input "b. Uninstall the unsigned driver and install a signed driver from the device ma…" at bounding box center [239, 120] width 0 height 5
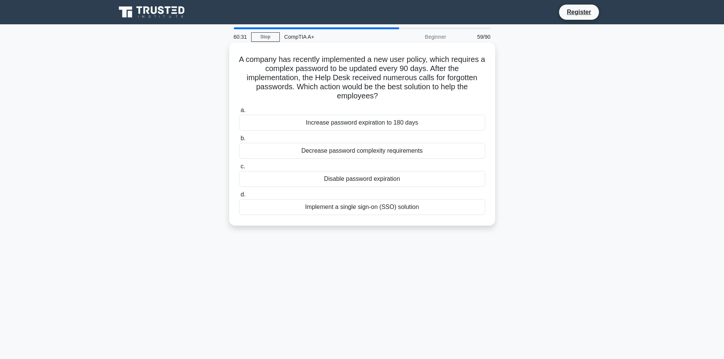
click at [370, 211] on div "Implement a single sign-on (SSO) solution" at bounding box center [362, 207] width 246 height 16
click at [239, 197] on input "d. Implement a single sign-on (SSO) solution" at bounding box center [239, 194] width 0 height 5
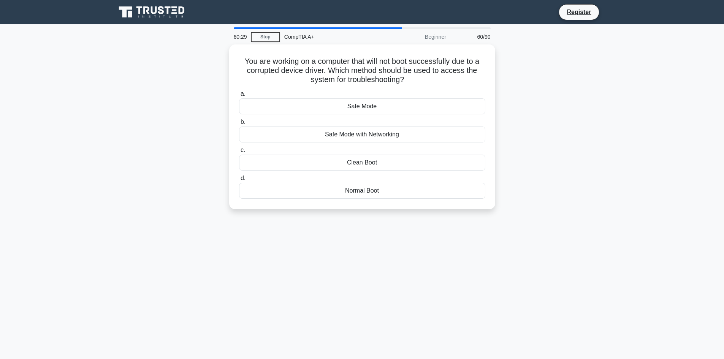
drag, startPoint x: 265, startPoint y: 73, endPoint x: 450, endPoint y: 218, distance: 235.1
click at [456, 223] on div "60:29 Stop CompTIA A+ Beginner 60/90 You are working on a computer that will no…" at bounding box center [362, 217] width 502 height 380
click at [694, 154] on main "60:27 Stop CompTIA A+ Beginner 60/90 You are working on a computer that will no…" at bounding box center [362, 217] width 724 height 386
click at [406, 133] on div "Safe Mode with Networking" at bounding box center [362, 133] width 246 height 16
click at [239, 123] on input "b. Safe Mode with Networking" at bounding box center [239, 120] width 0 height 5
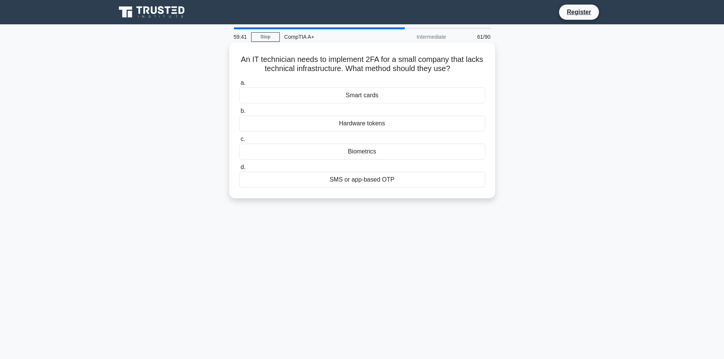
click at [356, 154] on div "Biometrics" at bounding box center [362, 152] width 246 height 16
click at [239, 142] on input "c. Biometrics" at bounding box center [239, 139] width 0 height 5
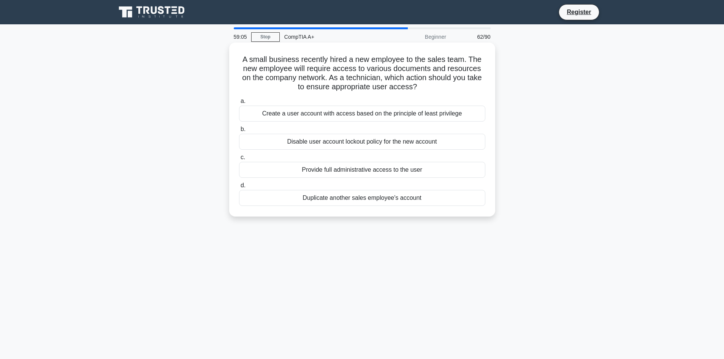
drag, startPoint x: 244, startPoint y: 58, endPoint x: 413, endPoint y: 204, distance: 223.2
click at [423, 206] on div "A small business recently hired a new employee to the sales team. The new emplo…" at bounding box center [362, 130] width 260 height 168
click at [605, 143] on div "A small business recently hired a new employee to the sales team. The new emplo…" at bounding box center [362, 135] width 502 height 183
click at [290, 115] on div "Create a user account with access based on the principle of least privilege" at bounding box center [362, 114] width 246 height 16
click at [239, 104] on input "a. Create a user account with access based on the principle of least privilege" at bounding box center [239, 101] width 0 height 5
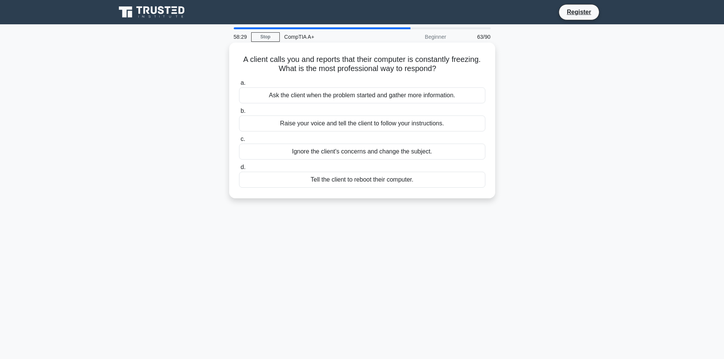
click at [310, 96] on div "Ask the client when the problem started and gather more information." at bounding box center [362, 95] width 246 height 16
click at [239, 86] on input "a. Ask the client when the problem started and gather more information." at bounding box center [239, 83] width 0 height 5
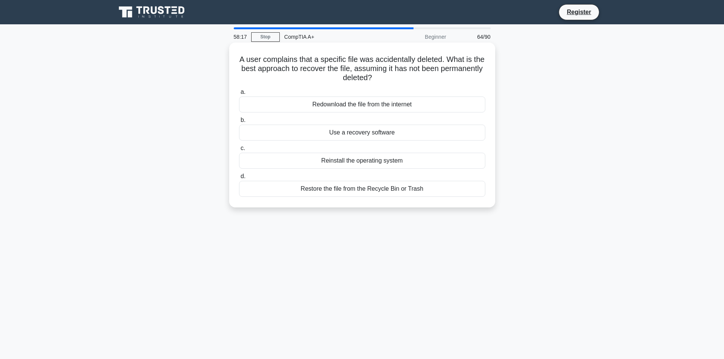
click at [400, 191] on div "Restore the file from the Recycle Bin or Trash" at bounding box center [362, 189] width 246 height 16
click at [239, 179] on input "d. Restore the file from the Recycle Bin or Trash" at bounding box center [239, 176] width 0 height 5
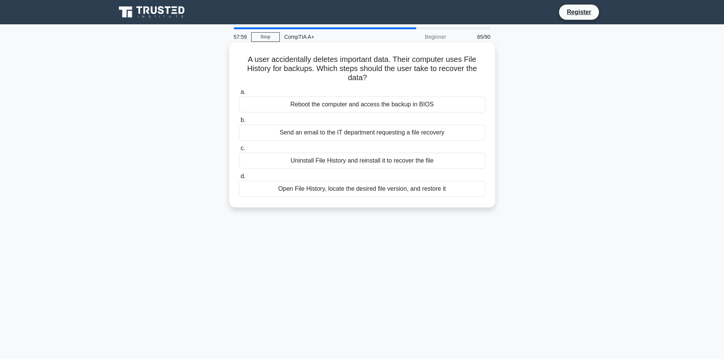
click at [340, 185] on div "Open File History, locate the desired file version, and restore it" at bounding box center [362, 189] width 246 height 16
click at [239, 179] on input "d. Open File History, locate the desired file version, and restore it" at bounding box center [239, 176] width 0 height 5
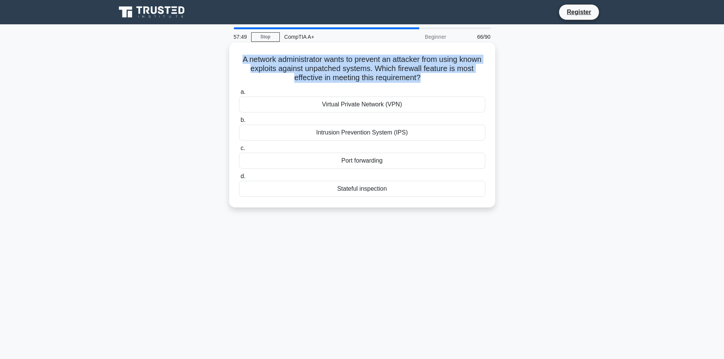
drag, startPoint x: 432, startPoint y: 78, endPoint x: 248, endPoint y: 59, distance: 185.0
click at [248, 59] on h5 "A network administrator wants to prevent an attacker from using known exploits …" at bounding box center [362, 69] width 248 height 28
click at [237, 56] on div "A network administrator wants to prevent an attacker from using known exploits …" at bounding box center [362, 125] width 260 height 159
click at [254, 57] on h5 "A network administrator wants to prevent an attacker from using known exploits …" at bounding box center [362, 69] width 248 height 28
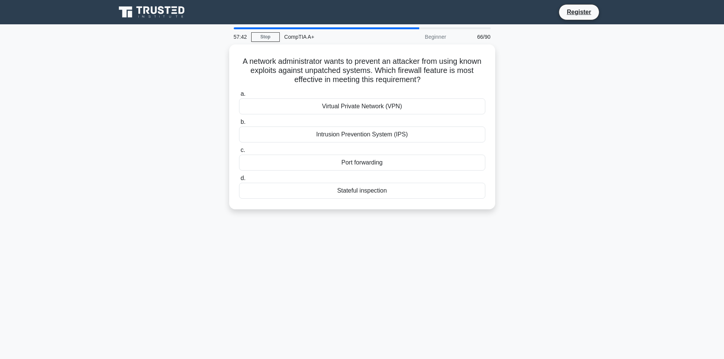
drag, startPoint x: 250, startPoint y: 57, endPoint x: 424, endPoint y: 240, distance: 253.1
click at [424, 240] on div "57:42 Stop CompTIA A+ Beginner 66/90 A network administrator wants to prevent a…" at bounding box center [362, 217] width 502 height 380
click at [533, 141] on div "A network administrator wants to prevent an attacker from using known exploits …" at bounding box center [362, 131] width 502 height 174
click at [380, 135] on div "Intrusion Prevention System (IPS)" at bounding box center [362, 133] width 246 height 16
click at [239, 123] on input "b. Intrusion Prevention System (IPS)" at bounding box center [239, 120] width 0 height 5
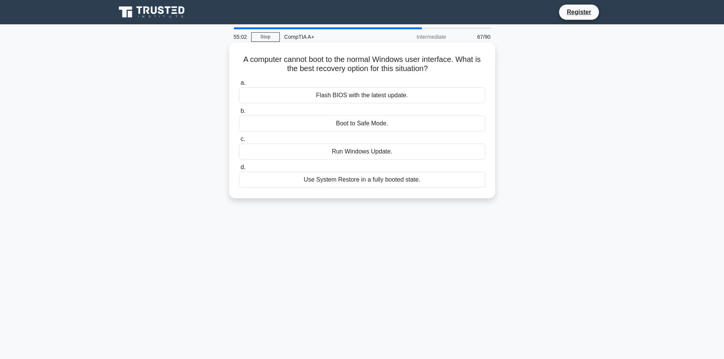
click at [357, 175] on div "Use System Restore in a fully booted state." at bounding box center [362, 180] width 246 height 16
click at [239, 170] on input "d. Use System Restore in a fully booted state." at bounding box center [239, 167] width 0 height 5
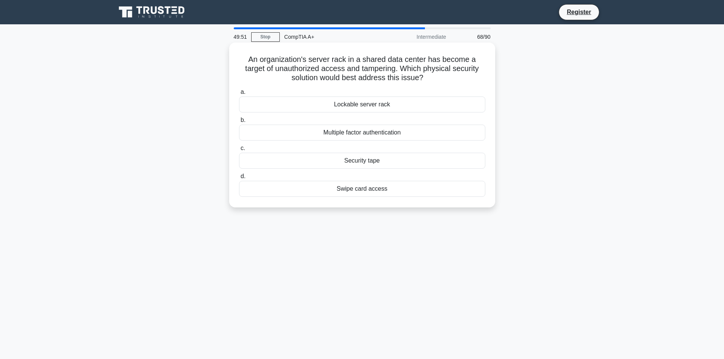
click at [358, 108] on div "Lockable server rack" at bounding box center [362, 105] width 246 height 16
click at [239, 95] on input "a. Lockable server rack" at bounding box center [239, 92] width 0 height 5
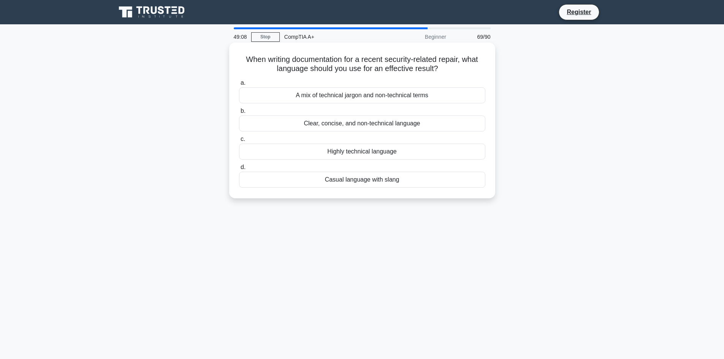
click at [375, 151] on div "Highly technical language" at bounding box center [362, 152] width 246 height 16
click at [239, 142] on input "c. Highly technical language" at bounding box center [239, 139] width 0 height 5
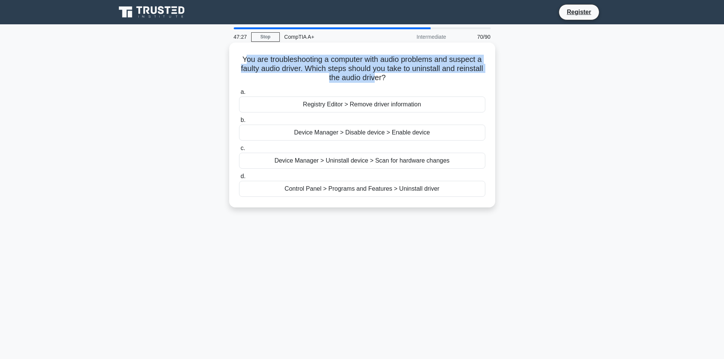
drag, startPoint x: 264, startPoint y: 62, endPoint x: 390, endPoint y: 80, distance: 126.8
click at [390, 80] on h5 "You are troubleshooting a computer with audio problems and suspect a faulty aud…" at bounding box center [362, 69] width 248 height 28
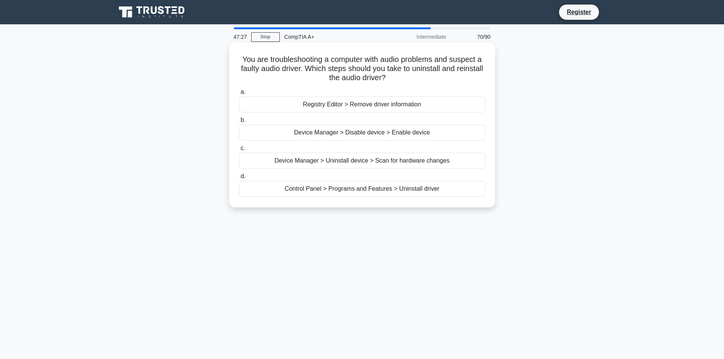
click at [434, 81] on h5 "You are troubleshooting a computer with audio problems and suspect a faulty aud…" at bounding box center [362, 69] width 248 height 28
click at [344, 107] on div "Registry Editor > Remove driver information" at bounding box center [362, 105] width 246 height 16
click at [239, 95] on input "a. Registry Editor > Remove driver information" at bounding box center [239, 92] width 0 height 5
click at [388, 106] on div "Move critical operations to a failover site" at bounding box center [362, 105] width 246 height 16
click at [239, 95] on input "a. Move critical operations to a failover site" at bounding box center [239, 92] width 0 height 5
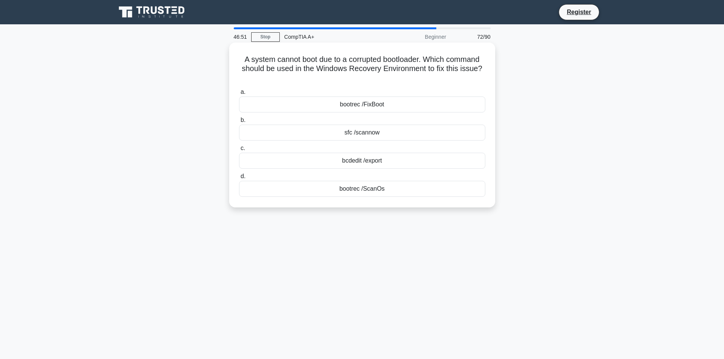
click at [369, 130] on div "sfc /scannow" at bounding box center [362, 133] width 246 height 16
click at [239, 123] on input "b. sfc /scannow" at bounding box center [239, 120] width 0 height 5
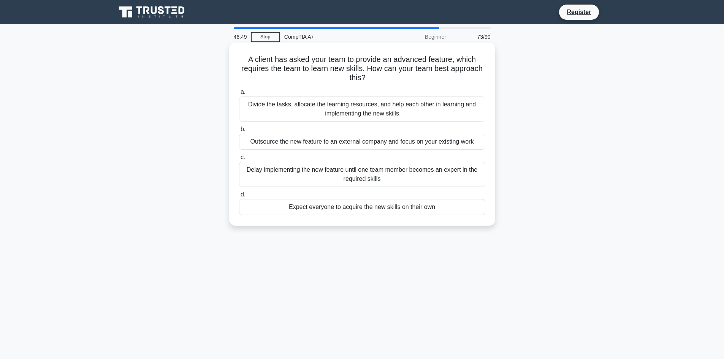
click at [377, 112] on div "Divide the tasks, allocate the learning resources, and help each other in learn…" at bounding box center [362, 109] width 246 height 25
click at [239, 95] on input "a. Divide the tasks, allocate the learning resources, and help each other in le…" at bounding box center [239, 92] width 0 height 5
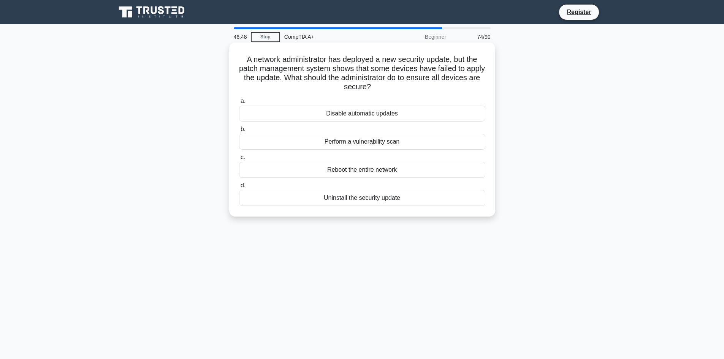
click at [362, 145] on div "Perform a vulnerability scan" at bounding box center [362, 142] width 246 height 16
click at [239, 132] on input "b. Perform a vulnerability scan" at bounding box center [239, 129] width 0 height 5
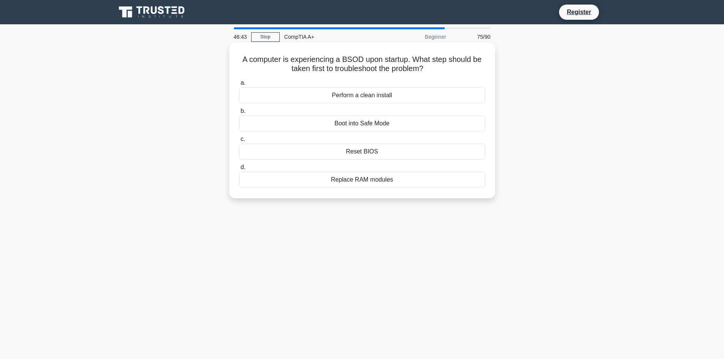
click at [374, 95] on div "Perform a clean install" at bounding box center [362, 95] width 246 height 16
click at [239, 86] on input "a. Perform a clean install" at bounding box center [239, 83] width 0 height 5
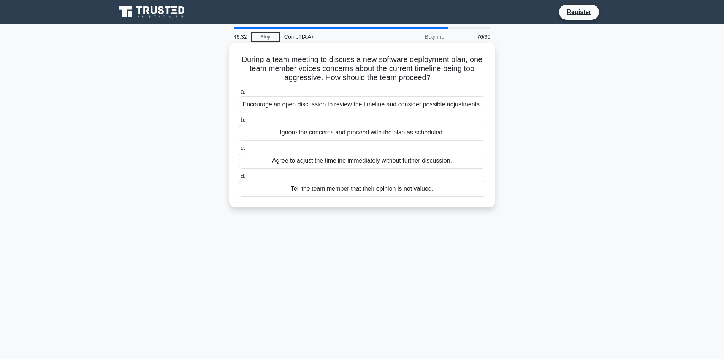
click at [322, 105] on div "Encourage an open discussion to review the timeline and consider possible adjus…" at bounding box center [362, 105] width 246 height 16
click at [239, 95] on input "a. Encourage an open discussion to review the timeline and consider possible ad…" at bounding box center [239, 92] width 0 height 5
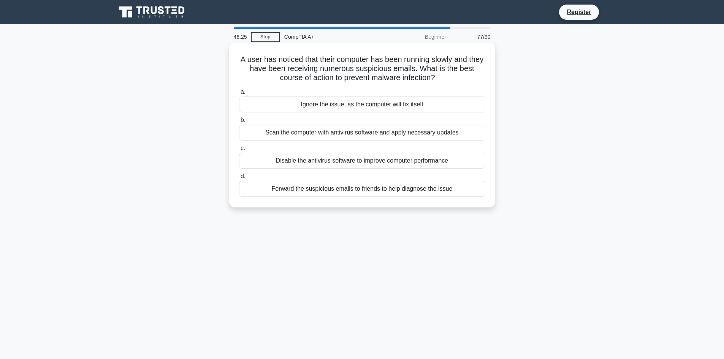
click at [348, 133] on div "Scan the computer with antivirus software and apply necessary updates" at bounding box center [362, 133] width 246 height 16
click at [239, 123] on input "b. Scan the computer with antivirus software and apply necessary updates" at bounding box center [239, 120] width 0 height 5
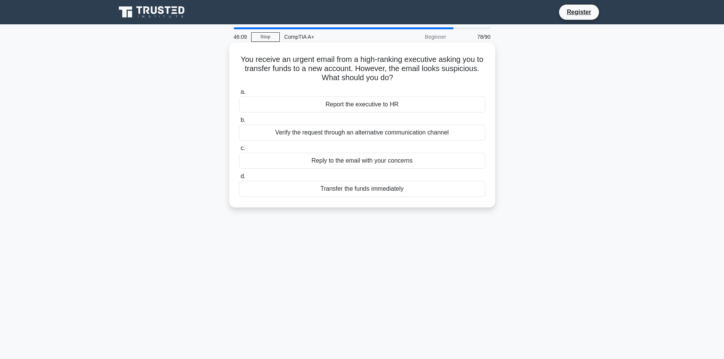
click at [359, 106] on div "Report the executive to HR" at bounding box center [362, 105] width 246 height 16
click at [239, 95] on input "a. Report the executive to HR" at bounding box center [239, 92] width 0 height 5
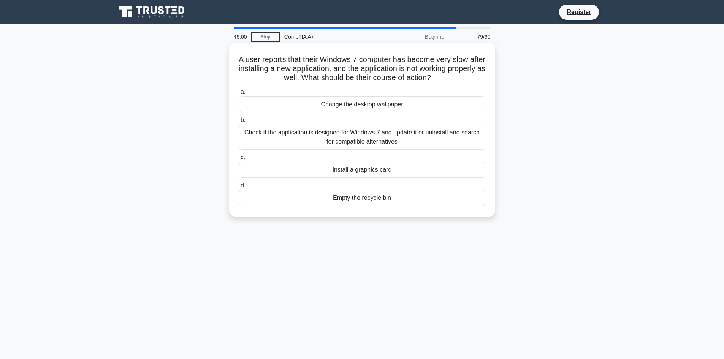
click at [375, 139] on div "Check if the application is designed for Windows 7 and update it or uninstall a…" at bounding box center [362, 137] width 246 height 25
click at [239, 123] on input "b. Check if the application is designed for Windows 7 and update it or uninstal…" at bounding box center [239, 120] width 0 height 5
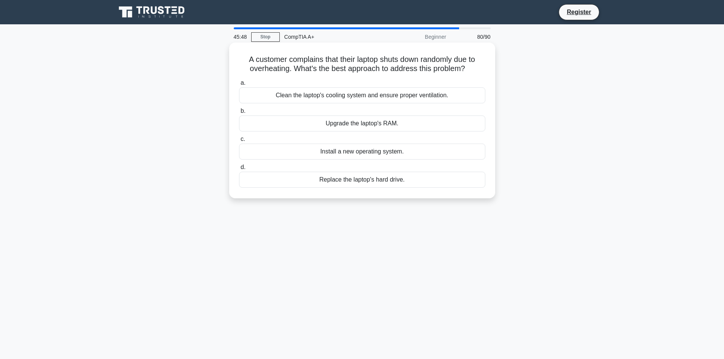
click at [383, 181] on div "Replace the laptop's hard drive." at bounding box center [362, 180] width 246 height 16
click at [239, 170] on input "d. Replace the laptop's hard drive." at bounding box center [239, 167] width 0 height 5
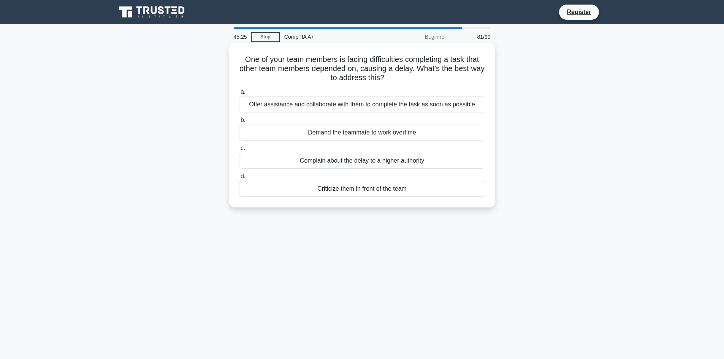
click at [345, 135] on div "Demand the teammate to work overtime" at bounding box center [362, 133] width 246 height 16
click at [239, 123] on input "b. Demand the teammate to work overtime" at bounding box center [239, 120] width 0 height 5
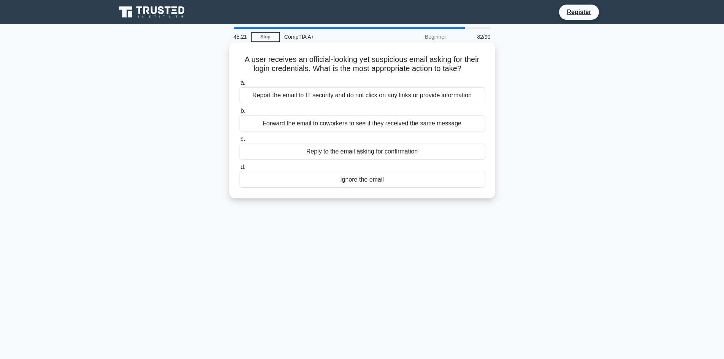
drag, startPoint x: 243, startPoint y: 59, endPoint x: 417, endPoint y: 181, distance: 212.6
click at [417, 181] on div "A user receives an official-looking yet suspicious email asking for their login…" at bounding box center [362, 121] width 260 height 150
click at [595, 70] on div "A user receives an official-looking yet suspicious email asking for their login…" at bounding box center [362, 126] width 502 height 165
click at [319, 97] on div "Report the email to IT security and do not click on any links or provide inform…" at bounding box center [362, 95] width 246 height 16
click at [239, 86] on input "a. Report the email to IT security and do not click on any links or provide inf…" at bounding box center [239, 83] width 0 height 5
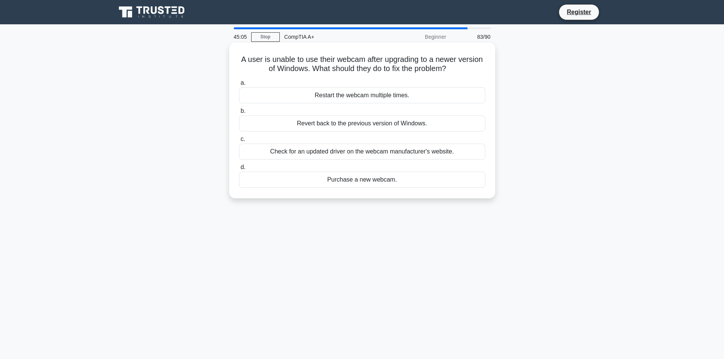
drag, startPoint x: 256, startPoint y: 60, endPoint x: 437, endPoint y: 183, distance: 219.6
click at [437, 183] on div "A user is unable to use their webcam after upgrading to a newer version of Wind…" at bounding box center [362, 121] width 260 height 150
click at [112, 152] on div "A user is unable to use their webcam after upgrading to a newer version of Wind…" at bounding box center [362, 126] width 502 height 165
click at [641, 157] on main "44:52 Stop CompTIA A+ Beginner 83/90 A user is unable to use their webcam after…" at bounding box center [362, 217] width 724 height 386
click at [399, 151] on div "Check for an updated driver on the webcam manufacturer's website." at bounding box center [362, 152] width 246 height 16
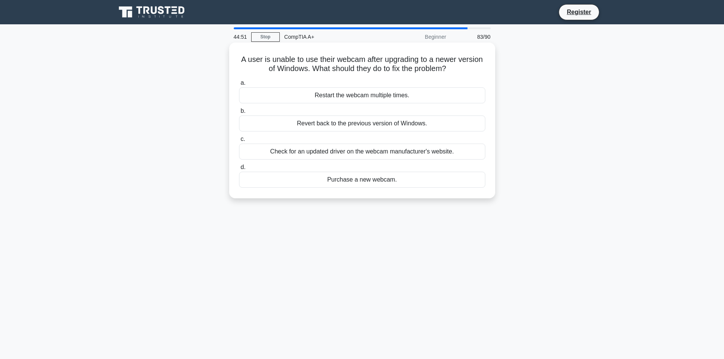
click at [239, 142] on input "c. Check for an updated driver on the webcam manufacturer's website." at bounding box center [239, 139] width 0 height 5
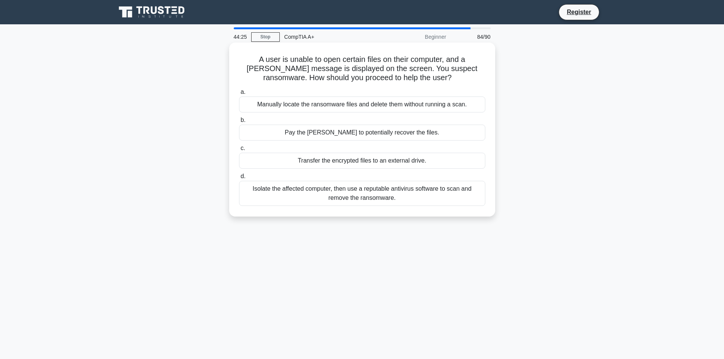
click at [362, 199] on div "Isolate the affected computer, then use a reputable antivirus software to scan …" at bounding box center [362, 193] width 246 height 25
click at [239, 179] on input "d. Isolate the affected computer, then use a reputable antivirus software to sc…" at bounding box center [239, 176] width 0 height 5
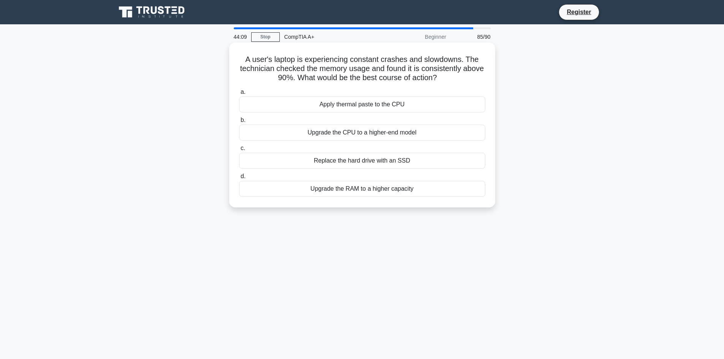
click at [337, 135] on div "Upgrade the CPU to a higher-end model" at bounding box center [362, 133] width 246 height 16
click at [239, 123] on input "b. Upgrade the CPU to a higher-end model" at bounding box center [239, 120] width 0 height 5
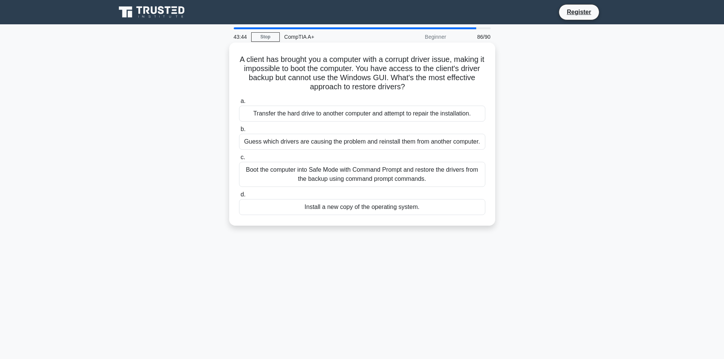
click at [356, 171] on div "Boot the computer into Safe Mode with Command Prompt and restore the drivers fr…" at bounding box center [362, 174] width 246 height 25
click at [239, 160] on input "c. Boot the computer into Safe Mode with Command Prompt and restore the drivers…" at bounding box center [239, 157] width 0 height 5
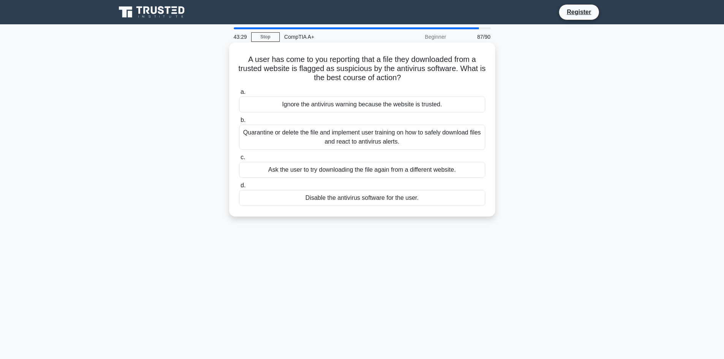
click at [320, 139] on div "Quarantine or delete the file and implement user training on how to safely down…" at bounding box center [362, 137] width 246 height 25
click at [239, 123] on input "b. Quarantine or delete the file and implement user training on how to safely d…" at bounding box center [239, 120] width 0 height 5
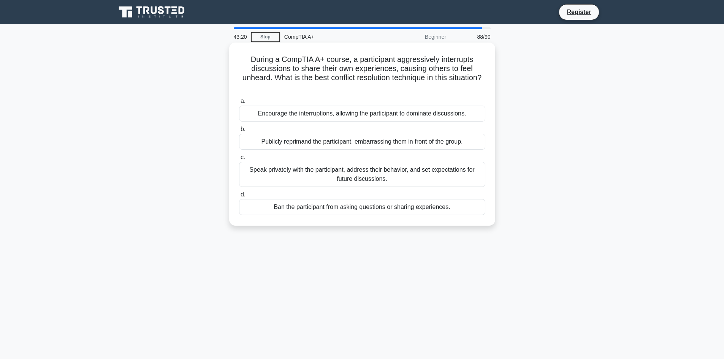
click at [329, 172] on div "Speak privately with the participant, address their behavior, and set expectati…" at bounding box center [362, 174] width 246 height 25
click at [239, 160] on input "c. Speak privately with the participant, address their behavior, and set expect…" at bounding box center [239, 157] width 0 height 5
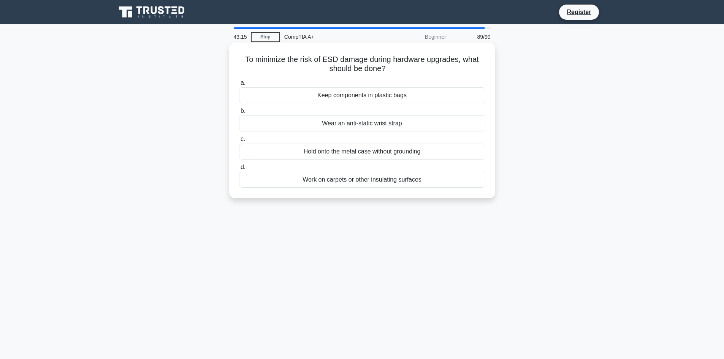
click at [357, 127] on div "Wear an anti-static wrist strap" at bounding box center [362, 124] width 246 height 16
click at [239, 114] on input "b. Wear an anti-static wrist strap" at bounding box center [239, 111] width 0 height 5
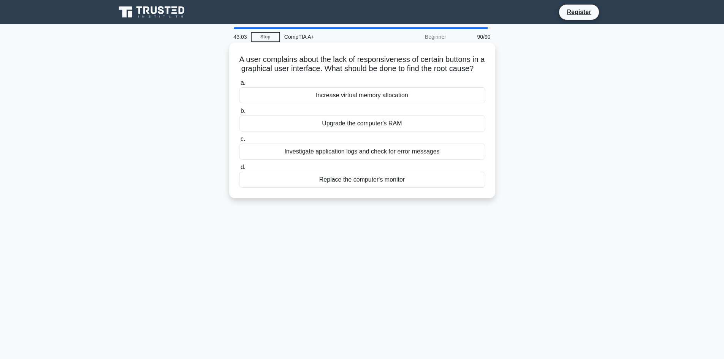
click at [361, 160] on div "Investigate application logs and check for error messages" at bounding box center [362, 152] width 246 height 16
click at [239, 142] on input "c. Investigate application logs and check for error messages" at bounding box center [239, 139] width 0 height 5
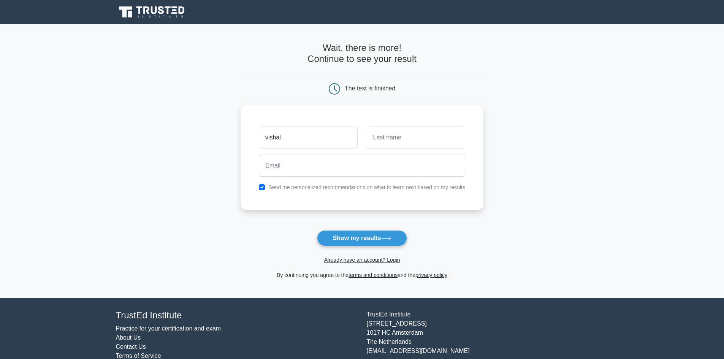
type input "vishal"
click at [385, 146] on input "text" at bounding box center [416, 138] width 98 height 22
type input "jha"
click at [283, 166] on input "email" at bounding box center [362, 166] width 206 height 22
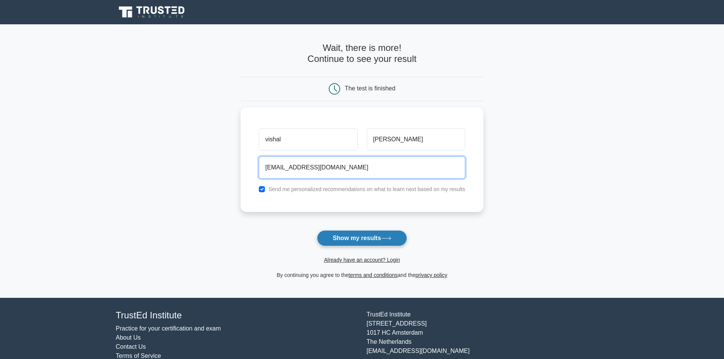
type input "vishaljha8797@gmail.com"
click at [347, 241] on button "Show my results" at bounding box center [362, 238] width 90 height 16
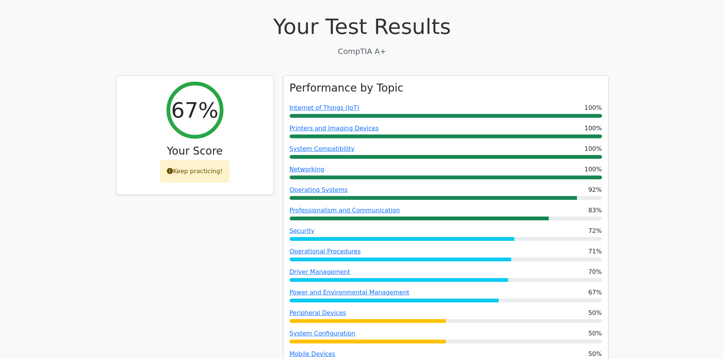
scroll to position [190, 0]
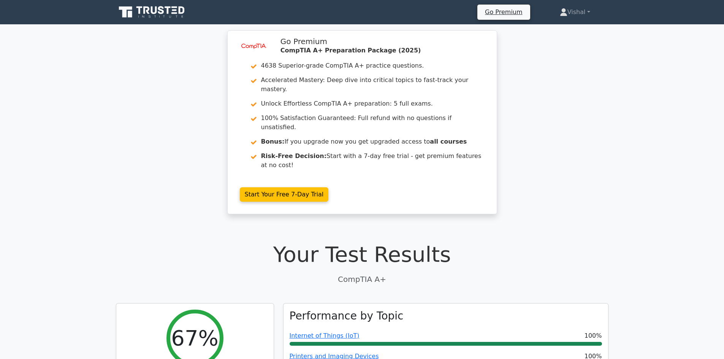
click at [152, 12] on icon at bounding box center [154, 10] width 6 height 8
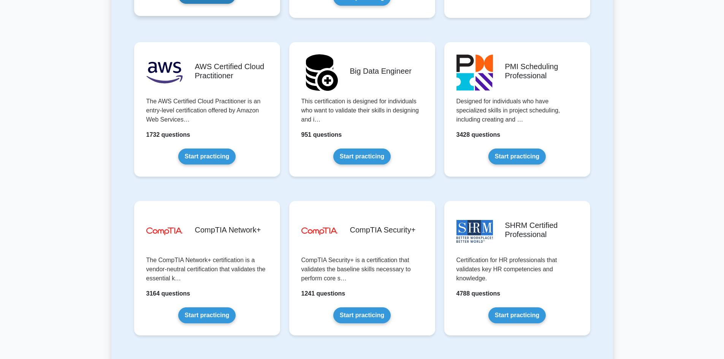
scroll to position [1255, 0]
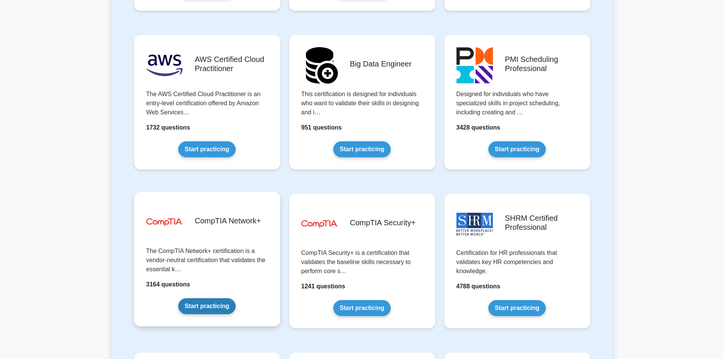
click at [215, 307] on link "Start practicing" at bounding box center [206, 307] width 57 height 16
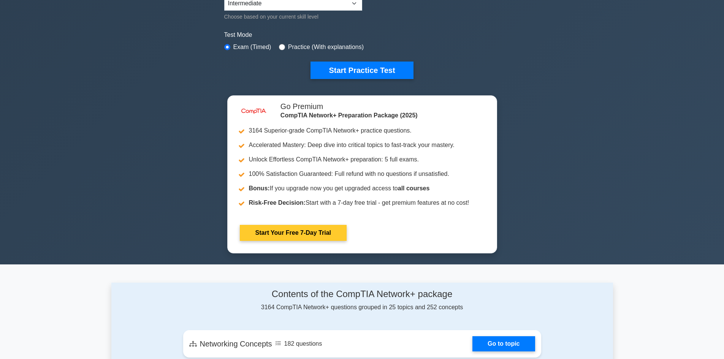
scroll to position [190, 0]
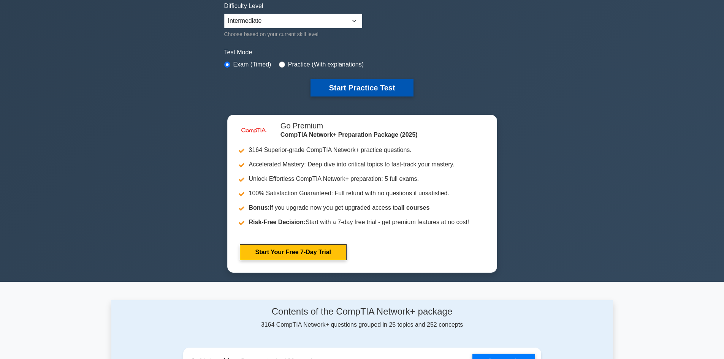
click at [373, 89] on button "Start Practice Test" at bounding box center [362, 87] width 103 height 17
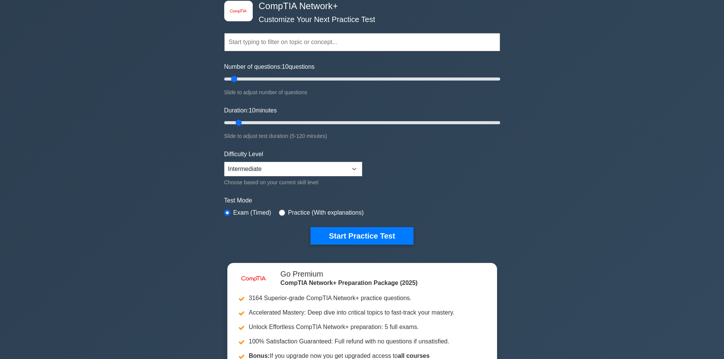
scroll to position [38, 0]
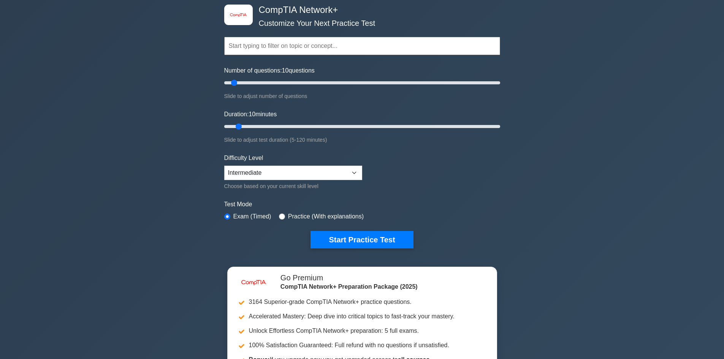
click at [279, 218] on div "Practice (With explanations)" at bounding box center [321, 216] width 85 height 9
click at [279, 167] on select "Beginner Intermediate Expert" at bounding box center [293, 173] width 138 height 14
select select "expert"
click at [224, 166] on select "Beginner Intermediate Expert" at bounding box center [293, 173] width 138 height 14
click at [359, 241] on button "Start Practice Test" at bounding box center [362, 239] width 103 height 17
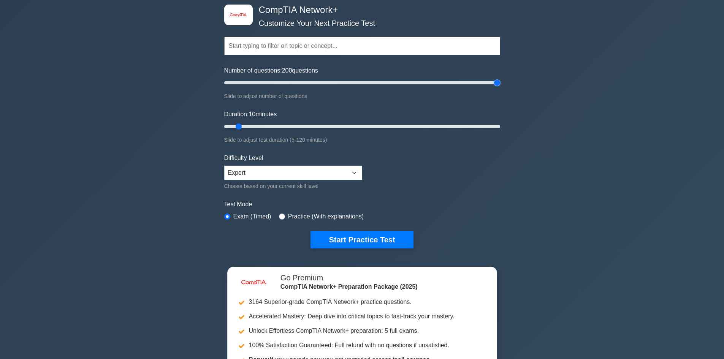
drag, startPoint x: 238, startPoint y: 82, endPoint x: 689, endPoint y: 119, distance: 452.1
click at [500, 87] on input "Number of questions: 200 questions" at bounding box center [362, 82] width 276 height 9
drag, startPoint x: 394, startPoint y: 81, endPoint x: 334, endPoint y: 81, distance: 60.8
type input "80"
click at [334, 81] on input "Number of questions: 80 questions" at bounding box center [362, 82] width 276 height 9
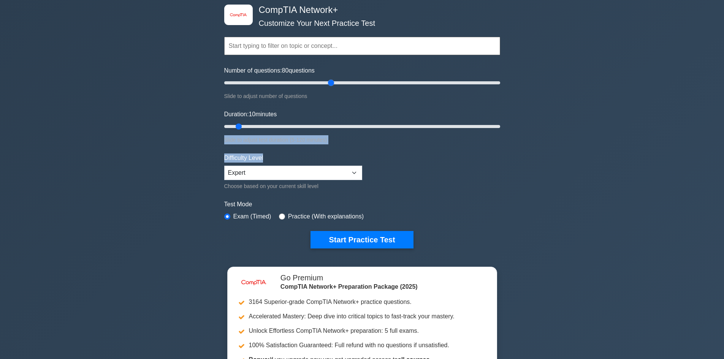
drag, startPoint x: 249, startPoint y: 126, endPoint x: 420, endPoint y: 141, distance: 172.2
click at [568, 156] on div "image/svg+xml CompTIA Network+ Customize Your Next Practice Test Topics Network…" at bounding box center [362, 210] width 724 height 448
click at [319, 173] on select "Beginner Intermediate Expert" at bounding box center [293, 173] width 138 height 14
click at [367, 241] on button "Start Practice Test" at bounding box center [362, 239] width 103 height 17
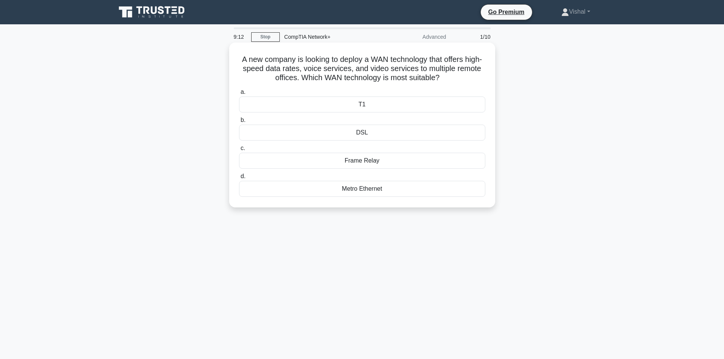
click at [394, 129] on div "DSL" at bounding box center [362, 133] width 246 height 16
click at [239, 123] on input "b. DSL" at bounding box center [239, 120] width 0 height 5
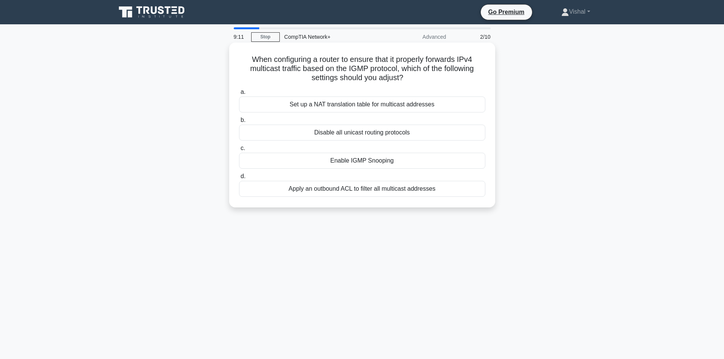
click at [380, 137] on div "Disable all unicast routing protocols" at bounding box center [362, 133] width 246 height 16
click at [239, 123] on input "b. Disable all unicast routing protocols" at bounding box center [239, 120] width 0 height 5
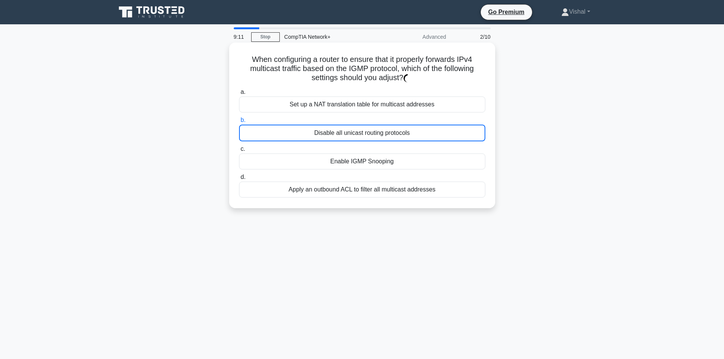
click at [384, 130] on div "Disable all unicast routing protocols" at bounding box center [362, 133] width 246 height 17
click at [239, 123] on input "b. Disable all unicast routing protocols" at bounding box center [239, 120] width 0 height 5
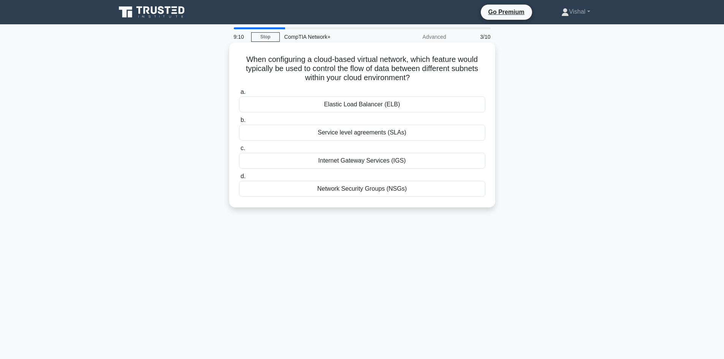
click at [374, 138] on div "Service level agreements (SLAs)" at bounding box center [362, 133] width 246 height 16
click at [239, 123] on input "b. Service level agreements (SLAs)" at bounding box center [239, 120] width 0 height 5
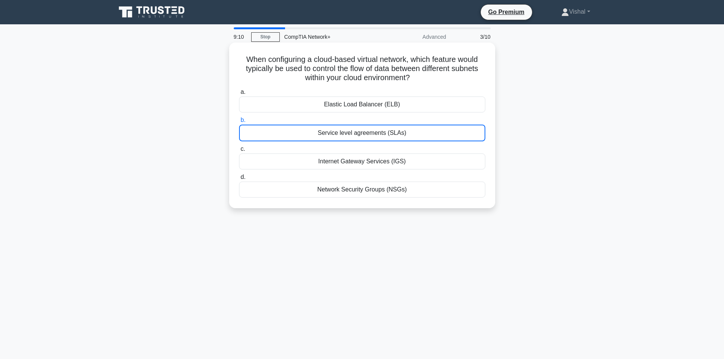
click at [375, 138] on div "Service level agreements (SLAs)" at bounding box center [362, 133] width 246 height 17
click at [239, 123] on input "b. Service level agreements (SLAs)" at bounding box center [239, 120] width 0 height 5
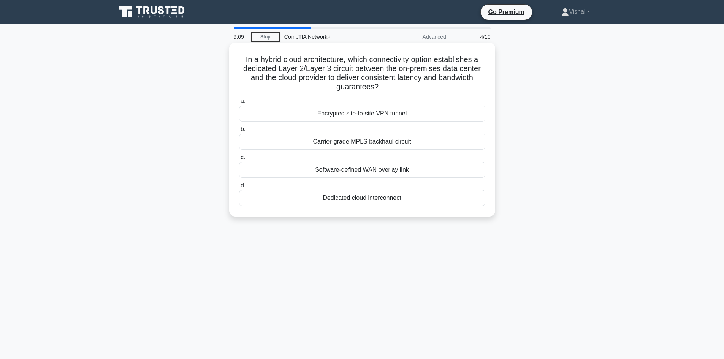
click at [377, 136] on div "Carrier-grade MPLS backhaul circuit" at bounding box center [362, 142] width 246 height 16
click at [239, 132] on input "b. Carrier-grade MPLS backhaul circuit" at bounding box center [239, 129] width 0 height 5
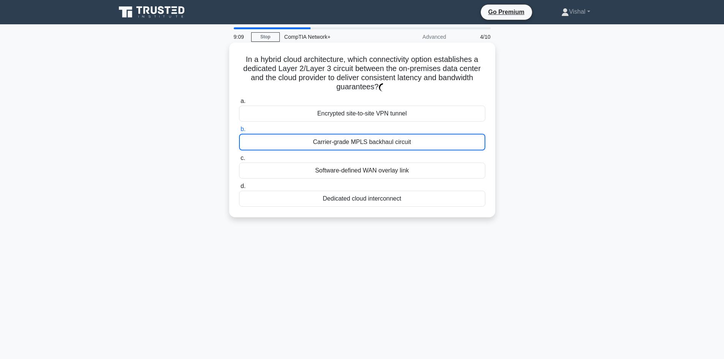
click at [378, 136] on div "Carrier-grade MPLS backhaul circuit" at bounding box center [362, 142] width 246 height 17
click at [239, 132] on input "b. Carrier-grade MPLS backhaul circuit" at bounding box center [239, 129] width 0 height 5
drag, startPoint x: 377, startPoint y: 136, endPoint x: 387, endPoint y: 138, distance: 10.4
click at [378, 136] on div "Carrier-grade MPLS backhaul circuit" at bounding box center [362, 142] width 246 height 17
click at [239, 132] on input "b. Carrier-grade MPLS backhaul circuit" at bounding box center [239, 129] width 0 height 5
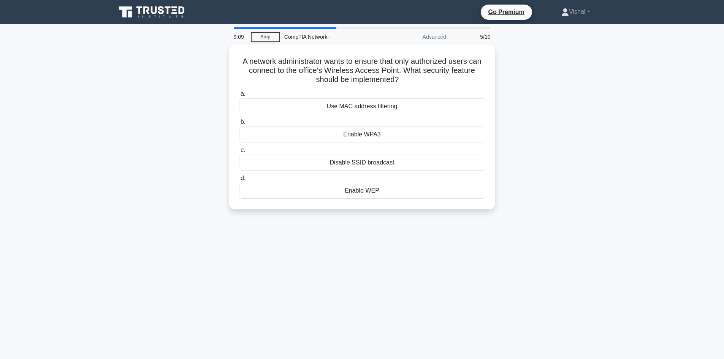
click at [394, 139] on div "Enable WPA3" at bounding box center [362, 135] width 246 height 16
click at [239, 125] on input "b. Enable WPA3" at bounding box center [239, 122] width 0 height 5
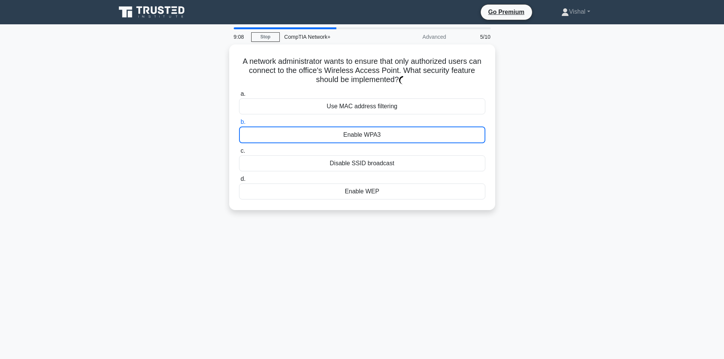
click at [394, 139] on div "Enable WPA3" at bounding box center [362, 135] width 246 height 17
click at [239, 125] on input "b. Enable WPA3" at bounding box center [239, 122] width 0 height 5
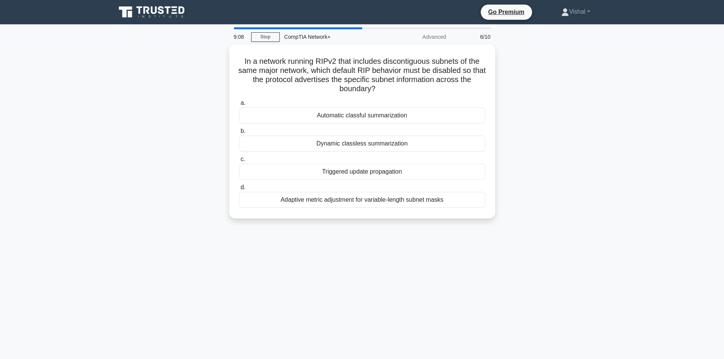
click at [394, 139] on div "Dynamic classless summarization" at bounding box center [362, 144] width 246 height 16
click at [239, 134] on input "b. Dynamic classless summarization" at bounding box center [239, 131] width 0 height 5
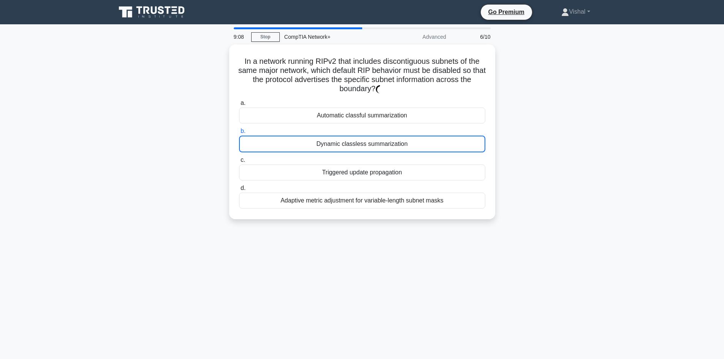
click at [394, 139] on div "Dynamic classless summarization" at bounding box center [362, 144] width 246 height 17
click at [239, 134] on input "b. Dynamic classless summarization" at bounding box center [239, 131] width 0 height 5
click at [394, 139] on div "Dynamic classless summarization" at bounding box center [362, 144] width 246 height 17
click at [239, 134] on input "b. Dynamic classless summarization" at bounding box center [239, 131] width 0 height 5
click at [394, 139] on div "Dynamic classless summarization" at bounding box center [362, 144] width 246 height 17
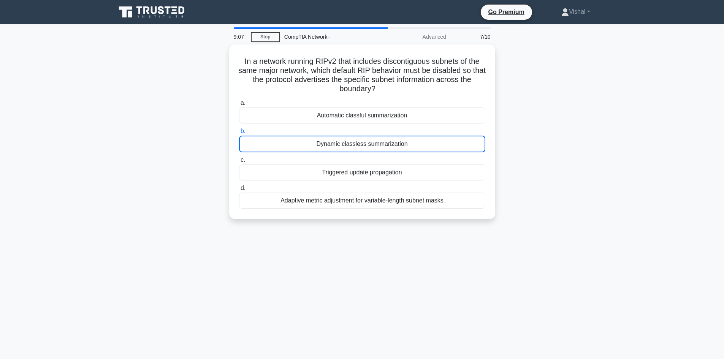
click at [239, 134] on input "b. Dynamic classless summarization" at bounding box center [239, 131] width 0 height 5
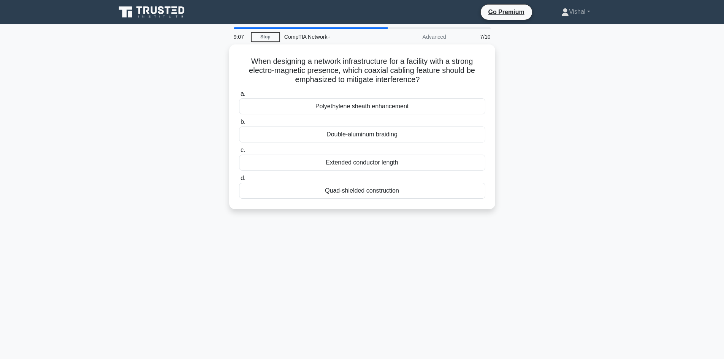
click at [394, 139] on div "Double-aluminum braiding" at bounding box center [362, 135] width 246 height 16
click at [239, 125] on input "b. Double-aluminum braiding" at bounding box center [239, 122] width 0 height 5
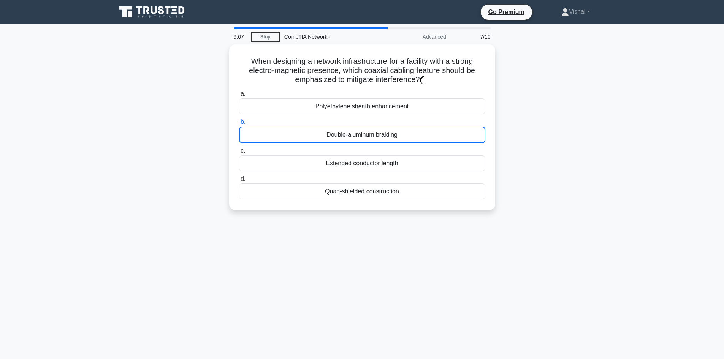
click at [394, 139] on div "Double-aluminum braiding" at bounding box center [362, 135] width 246 height 17
click at [239, 125] on input "b. Double-aluminum braiding" at bounding box center [239, 122] width 0 height 5
click at [394, 139] on div "Double-aluminum braiding" at bounding box center [362, 135] width 246 height 17
click at [239, 125] on input "b. Double-aluminum braiding" at bounding box center [239, 122] width 0 height 5
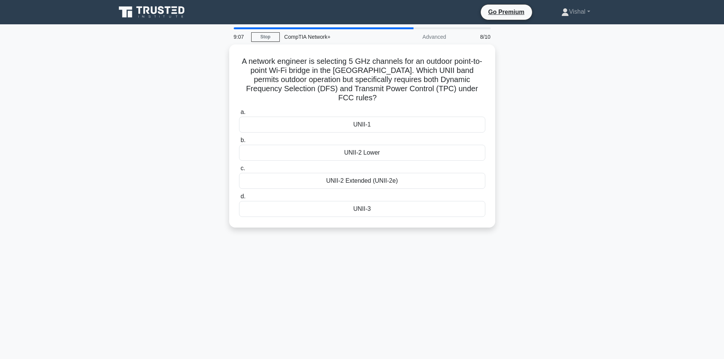
click at [394, 145] on div "UNII-2 Lower" at bounding box center [362, 153] width 246 height 16
click at [239, 139] on input "b. UNII-2 Lower" at bounding box center [239, 140] width 0 height 5
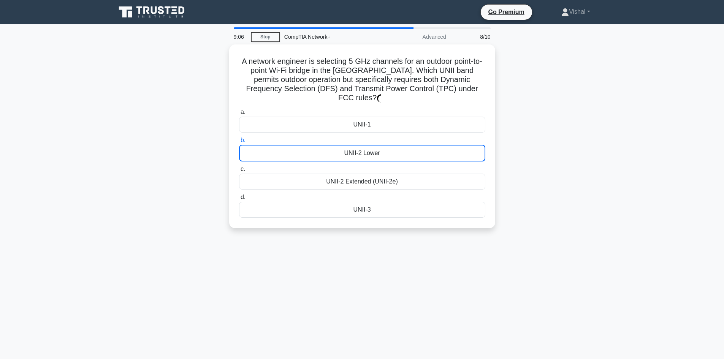
click at [394, 145] on div "UNII-2 Lower" at bounding box center [362, 153] width 246 height 17
click at [239, 139] on input "b. UNII-2 Lower" at bounding box center [239, 140] width 0 height 5
click at [394, 145] on div "UNII-2 Lower" at bounding box center [362, 153] width 246 height 17
click at [239, 139] on input "b. UNII-2 Lower" at bounding box center [239, 140] width 0 height 5
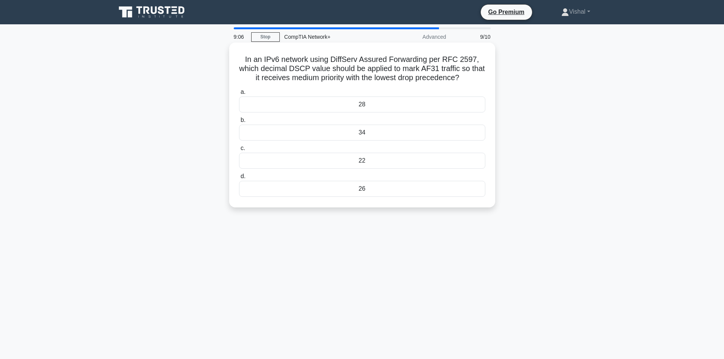
drag, startPoint x: 373, startPoint y: 159, endPoint x: 363, endPoint y: 168, distance: 13.2
click at [363, 173] on div "a. 28 b. 34 c. d." at bounding box center [363, 142] width 256 height 113
click at [364, 167] on div "22" at bounding box center [362, 161] width 246 height 16
click at [239, 151] on input "c. 22" at bounding box center [239, 148] width 0 height 5
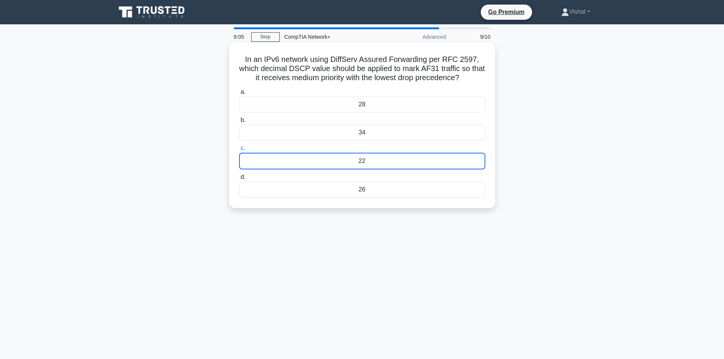
click at [364, 167] on div "22" at bounding box center [362, 161] width 246 height 17
click at [239, 151] on input "c. 22" at bounding box center [239, 148] width 0 height 5
click at [365, 166] on div "22" at bounding box center [362, 161] width 246 height 17
click at [239, 151] on input "c. 22" at bounding box center [239, 148] width 0 height 5
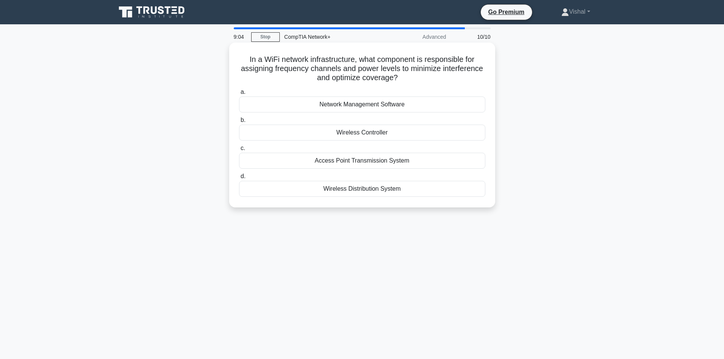
drag, startPoint x: 388, startPoint y: 144, endPoint x: 391, endPoint y: 133, distance: 10.9
click at [388, 143] on div "a. Network Management Software b. Wireless Controller c." at bounding box center [363, 142] width 256 height 113
click at [391, 133] on div "Wireless Controller" at bounding box center [362, 133] width 246 height 16
click at [239, 123] on input "b. Wireless Controller" at bounding box center [239, 120] width 0 height 5
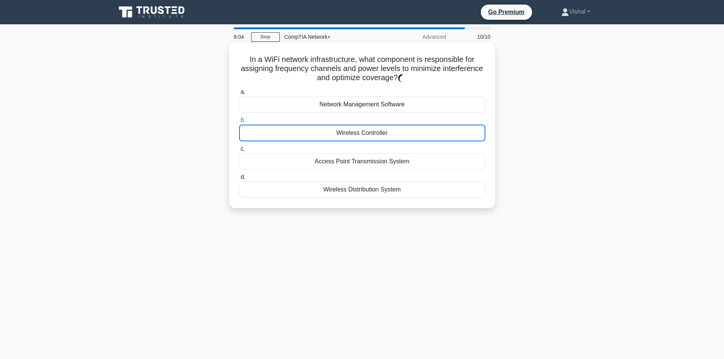
click at [391, 133] on div "Wireless Controller" at bounding box center [362, 133] width 246 height 17
click at [239, 123] on input "b. Wireless Controller" at bounding box center [239, 120] width 0 height 5
click at [391, 133] on div "Wireless Controller" at bounding box center [362, 133] width 246 height 17
click at [239, 123] on input "b. Wireless Controller" at bounding box center [239, 120] width 0 height 5
click at [374, 163] on div "Access Point Transmission System" at bounding box center [362, 162] width 246 height 16
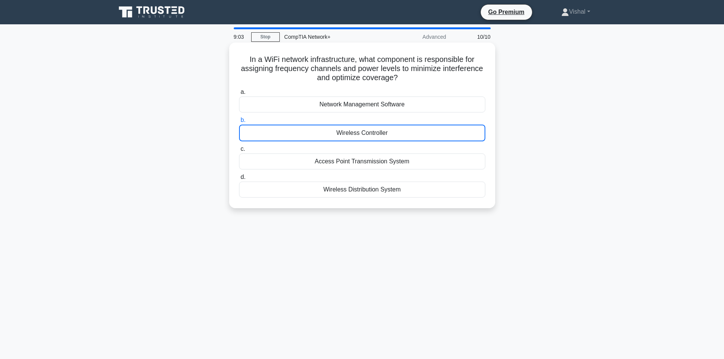
click at [239, 152] on input "c. Access Point Transmission System" at bounding box center [239, 149] width 0 height 5
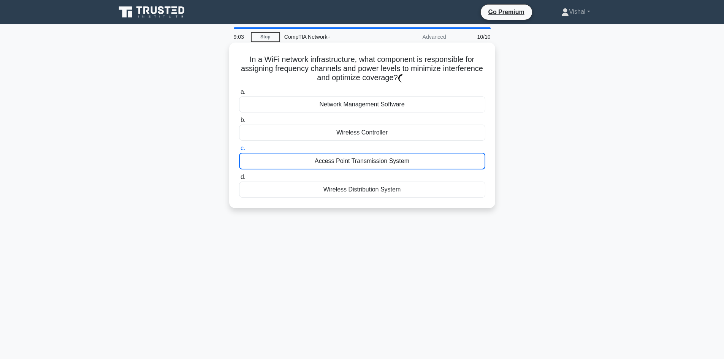
click at [374, 163] on div "Access Point Transmission System" at bounding box center [362, 161] width 246 height 17
click at [239, 151] on input "c. Access Point Transmission System" at bounding box center [239, 148] width 0 height 5
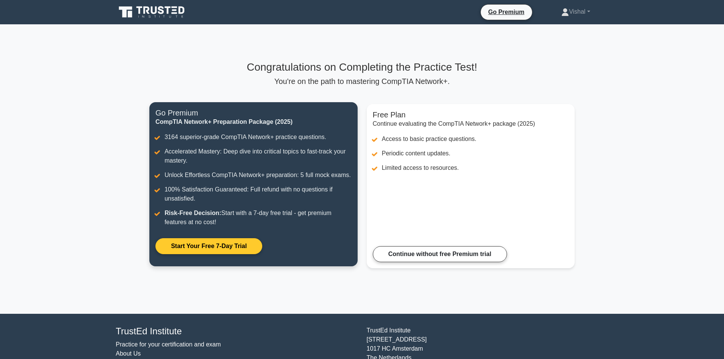
click at [202, 246] on link "Start Your Free 7-Day Trial" at bounding box center [209, 246] width 107 height 16
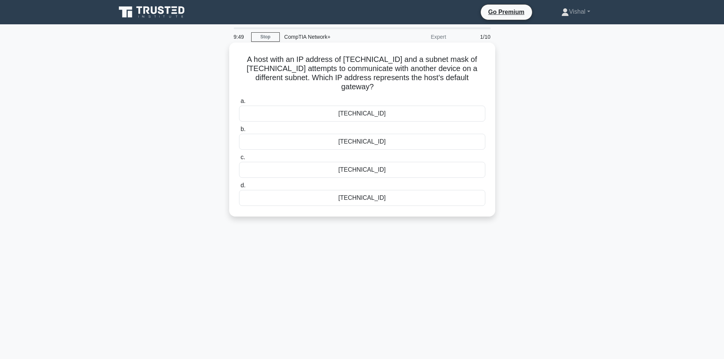
click at [382, 114] on div "[TECHNICAL_ID]" at bounding box center [362, 114] width 246 height 16
click at [239, 104] on input "a. [TECHNICAL_ID]" at bounding box center [239, 101] width 0 height 5
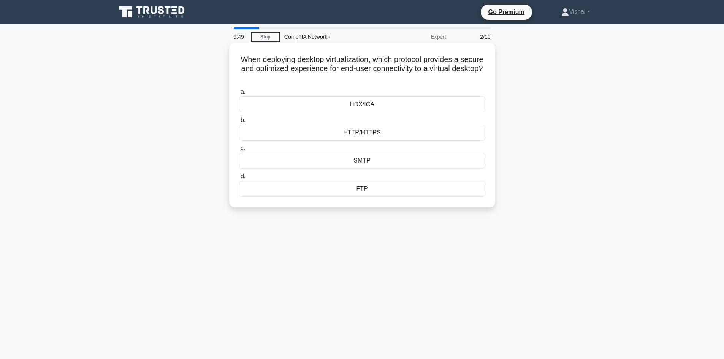
click at [367, 141] on div "HTTP/HTTPS" at bounding box center [362, 133] width 246 height 16
click at [239, 123] on input "b. HTTP/HTTPS" at bounding box center [239, 120] width 0 height 5
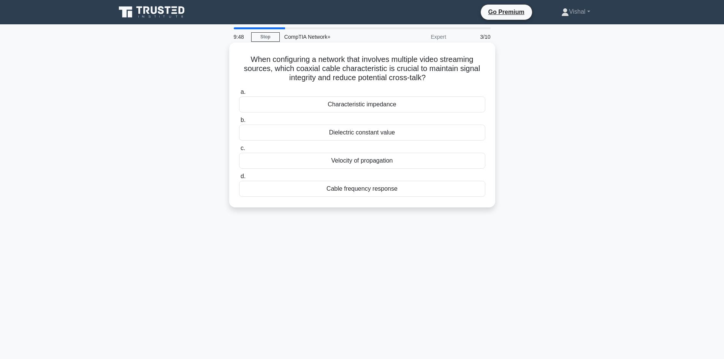
click at [386, 105] on div "Characteristic impedance" at bounding box center [362, 105] width 246 height 16
click at [239, 95] on input "a. Characteristic impedance" at bounding box center [239, 92] width 0 height 5
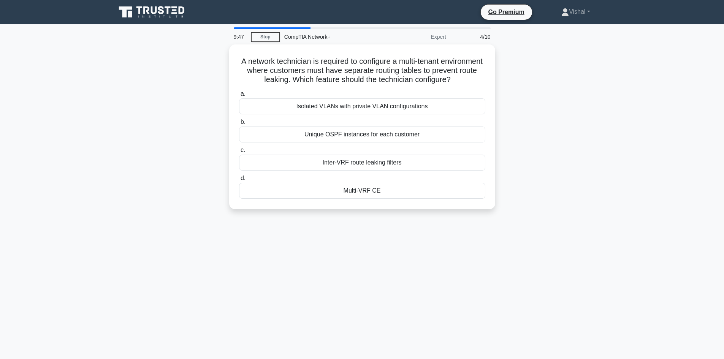
click at [362, 143] on div "Unique OSPF instances for each customer" at bounding box center [362, 135] width 246 height 16
click at [239, 125] on input "b. Unique OSPF instances for each customer" at bounding box center [239, 122] width 0 height 5
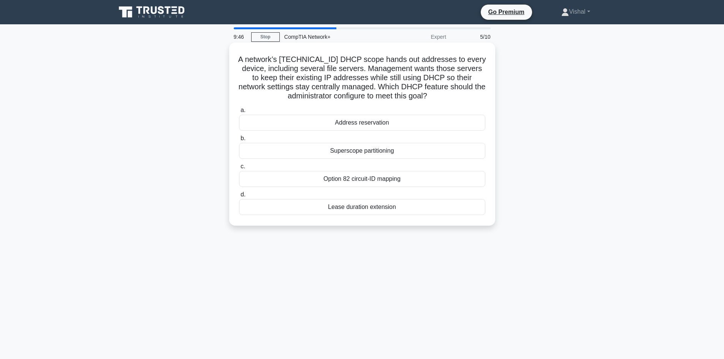
click at [356, 150] on div "Superscope partitioning" at bounding box center [362, 151] width 246 height 16
click at [239, 141] on input "b. Superscope partitioning" at bounding box center [239, 138] width 0 height 5
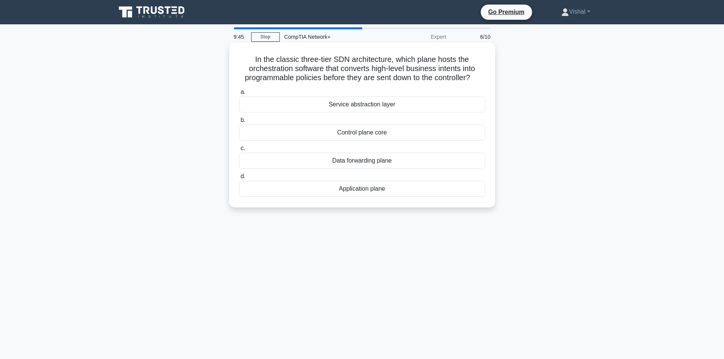
click at [362, 130] on div "Control plane core" at bounding box center [362, 133] width 246 height 16
click at [239, 123] on input "b. Control plane core" at bounding box center [239, 120] width 0 height 5
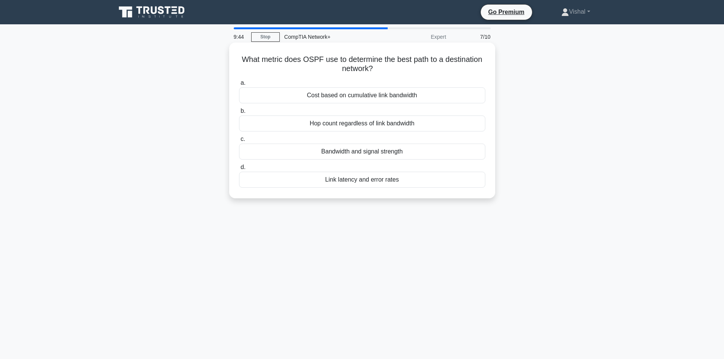
click at [365, 129] on div "Hop count regardless of link bandwidth" at bounding box center [362, 124] width 246 height 16
click at [239, 114] on input "b. Hop count regardless of link bandwidth" at bounding box center [239, 111] width 0 height 5
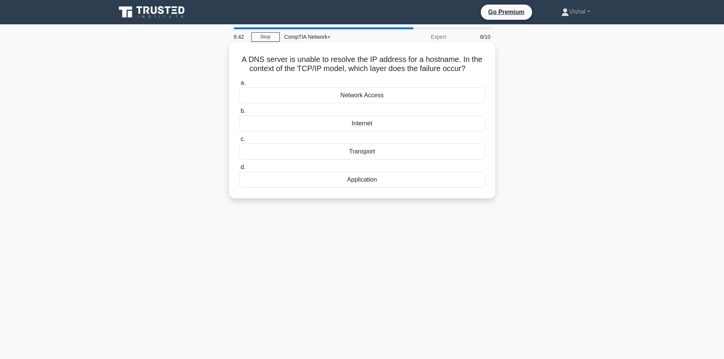
drag, startPoint x: 383, startPoint y: 114, endPoint x: 378, endPoint y: 116, distance: 5.4
click at [380, 116] on label "b. Internet" at bounding box center [362, 118] width 246 height 25
click at [378, 117] on div "Internet" at bounding box center [362, 124] width 246 height 16
click at [239, 114] on input "b. Internet" at bounding box center [239, 111] width 0 height 5
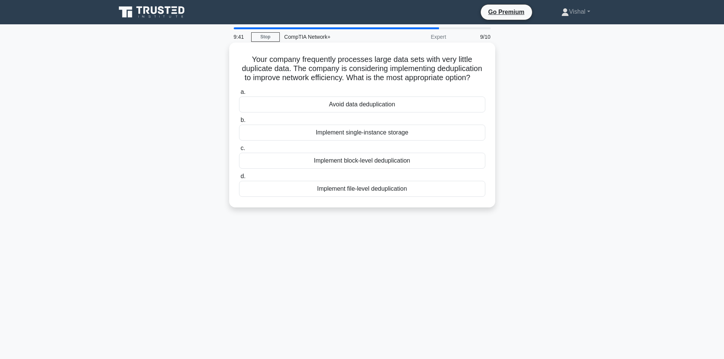
click at [373, 112] on div "Avoid data deduplication" at bounding box center [362, 105] width 246 height 16
click at [239, 95] on input "a. Avoid data deduplication" at bounding box center [239, 92] width 0 height 5
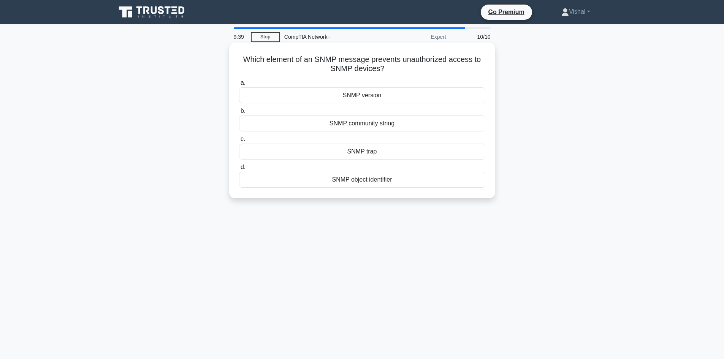
click at [392, 97] on div "SNMP version" at bounding box center [362, 95] width 246 height 16
click at [239, 86] on input "a. SNMP version" at bounding box center [239, 83] width 0 height 5
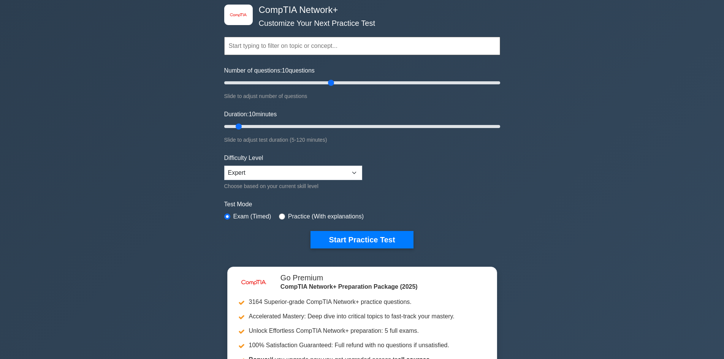
scroll to position [38, 0]
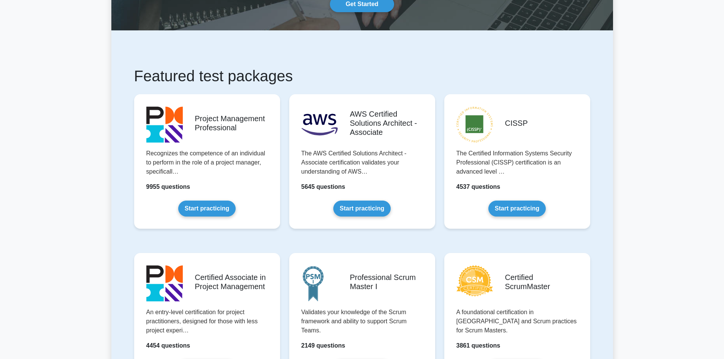
scroll to position [76, 0]
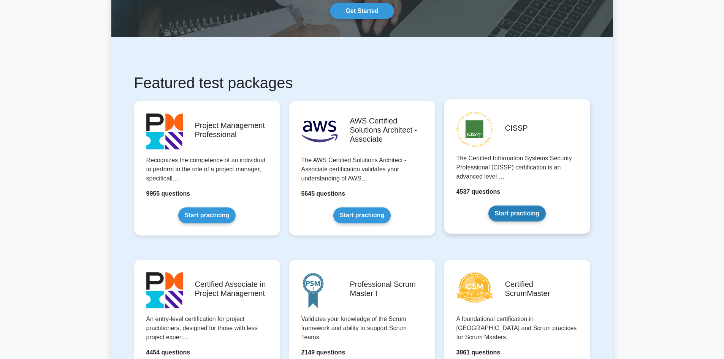
click at [530, 210] on link "Start practicing" at bounding box center [517, 214] width 57 height 16
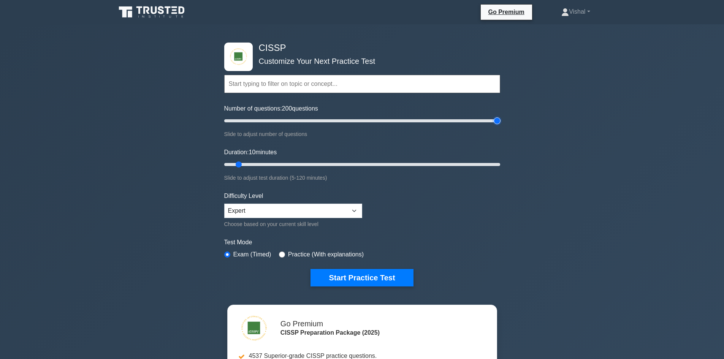
drag, startPoint x: 233, startPoint y: 119, endPoint x: 565, endPoint y: 152, distance: 333.2
type input "200"
click at [500, 125] on input "Number of questions: 200 questions" at bounding box center [362, 120] width 276 height 9
drag, startPoint x: 236, startPoint y: 163, endPoint x: 570, endPoint y: 201, distance: 336.8
type input "120"
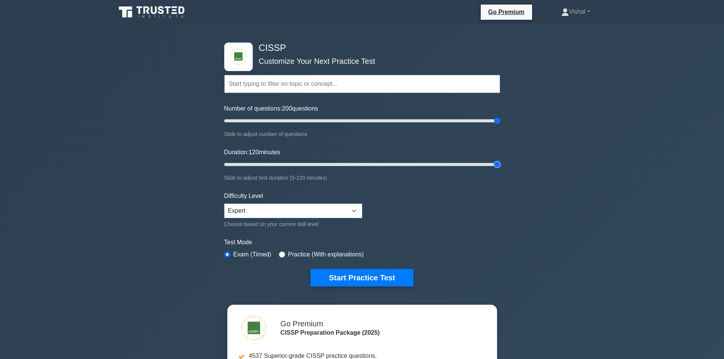
click at [500, 169] on input "Duration: 120 minutes" at bounding box center [362, 164] width 276 height 9
click at [243, 211] on select "Beginner Intermediate Expert" at bounding box center [293, 211] width 138 height 14
click at [224, 204] on select "Beginner Intermediate Expert" at bounding box center [293, 211] width 138 height 14
click at [280, 254] on input "radio" at bounding box center [282, 255] width 6 height 6
radio input "true"
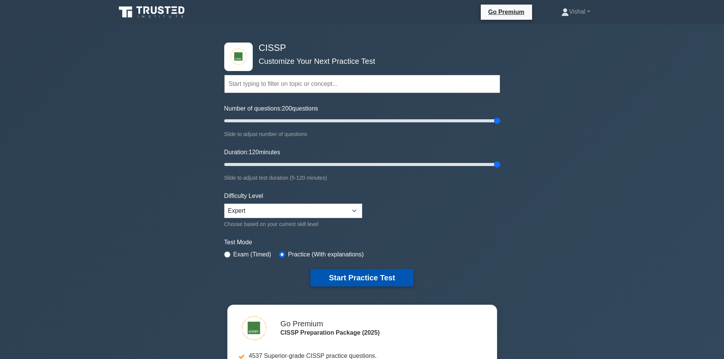
click at [349, 282] on button "Start Practice Test" at bounding box center [362, 277] width 103 height 17
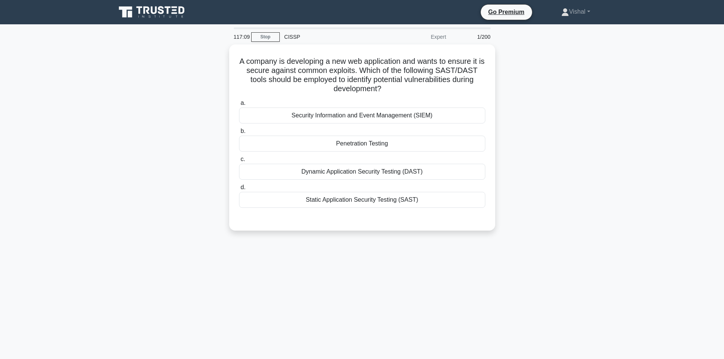
click at [159, 5] on icon at bounding box center [152, 12] width 73 height 14
